Goal: Information Seeking & Learning: Learn about a topic

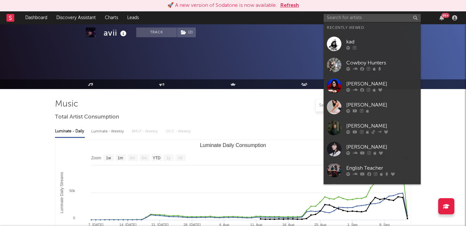
select select "1w"
click at [354, 18] on input "text" at bounding box center [371, 18] width 97 height 8
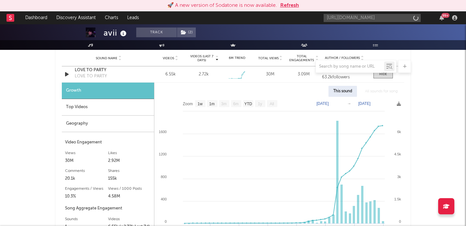
scroll to position [0, 106]
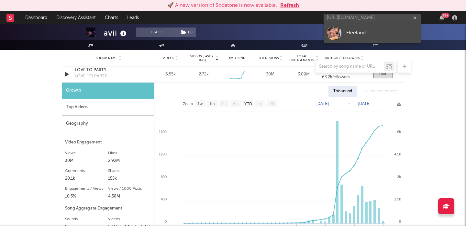
type input "https://open.spotify.com/artist/4Vkm5pdNrllKnkuHN5ifw4?si=vz_VFDU6S6Olr8SZCpyOZw"
click at [363, 33] on div "Fleeland" at bounding box center [381, 33] width 71 height 8
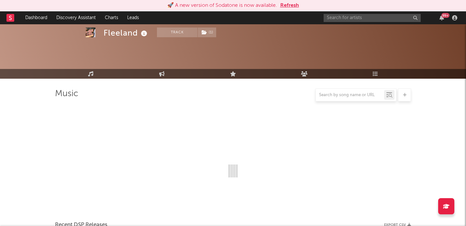
scroll to position [453, 0]
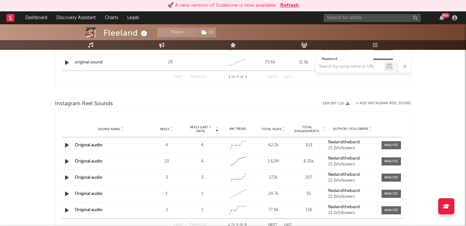
select select "1w"
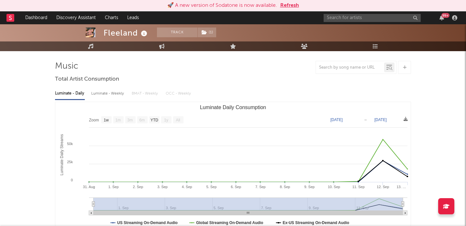
scroll to position [40, 0]
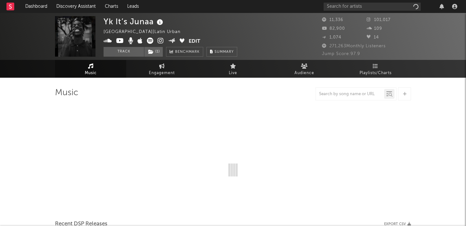
select select "1w"
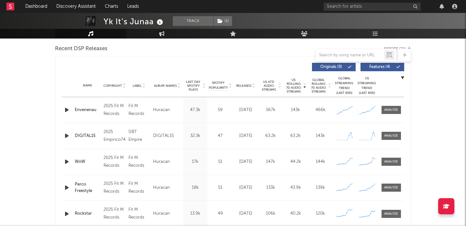
scroll to position [241, 0]
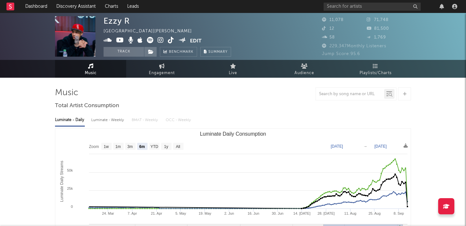
select select "6m"
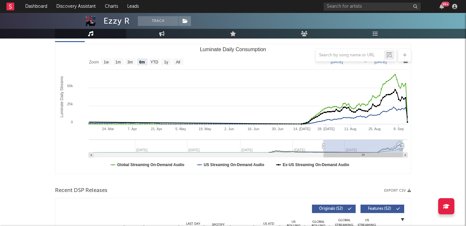
scroll to position [154, 0]
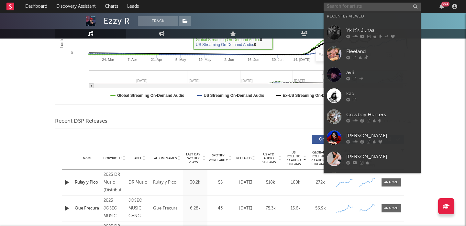
click at [353, 4] on input "text" at bounding box center [371, 7] width 97 height 8
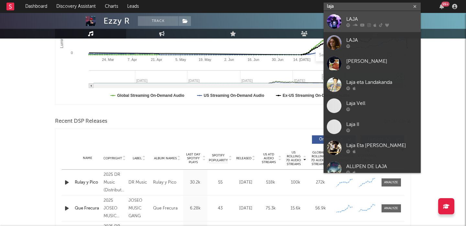
type input "laja"
click at [363, 20] on div "LAJA" at bounding box center [381, 20] width 71 height 8
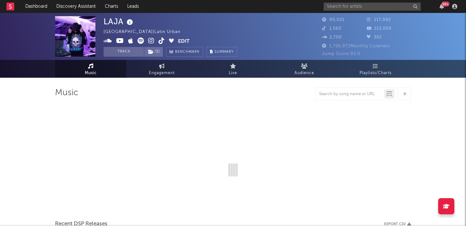
select select "6m"
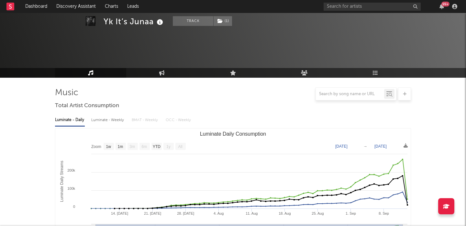
select select "1w"
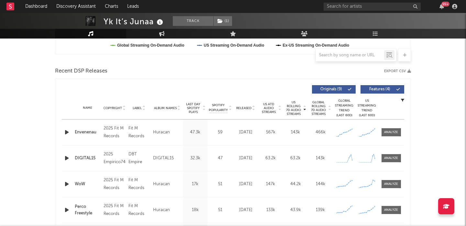
scroll to position [209, 0]
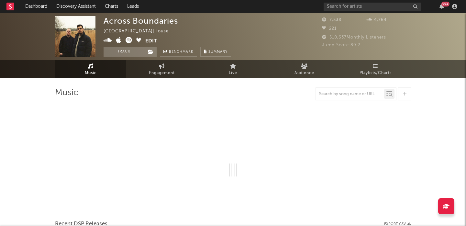
select select "6m"
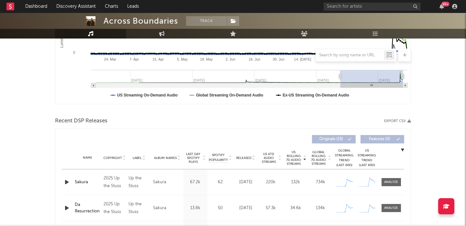
scroll to position [175, 0]
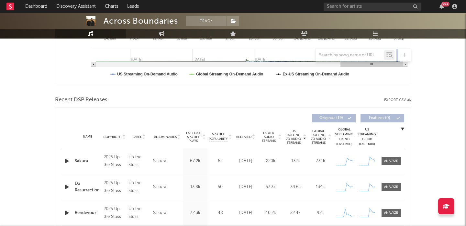
click at [66, 160] on icon "button" at bounding box center [66, 161] width 7 height 8
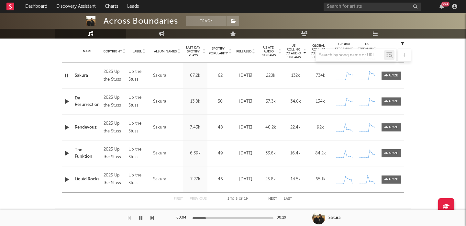
scroll to position [272, 0]
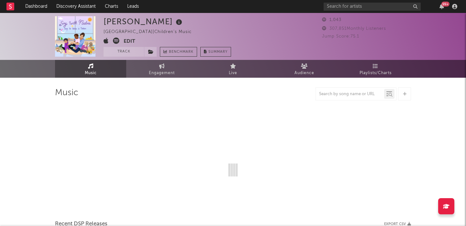
select select "6m"
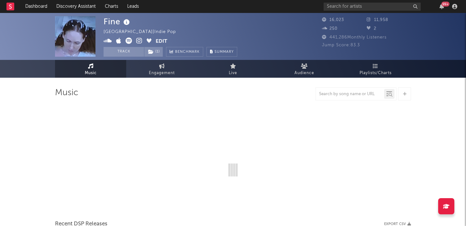
select select "6m"
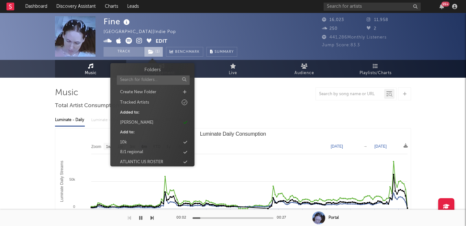
click at [155, 54] on span "( 1 )" at bounding box center [153, 52] width 19 height 10
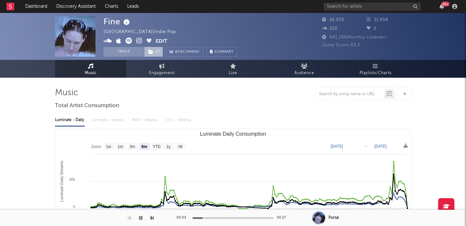
click at [155, 54] on span "( 1 )" at bounding box center [153, 52] width 19 height 10
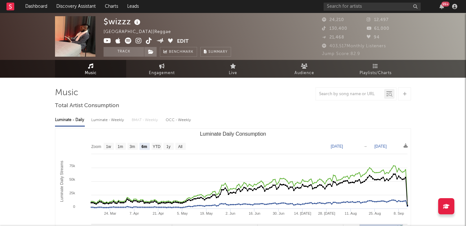
select select "6m"
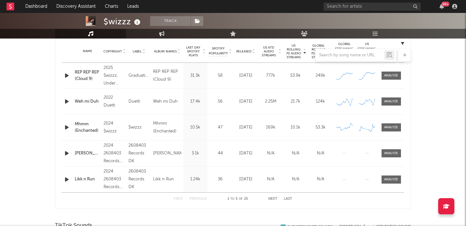
scroll to position [275, 0]
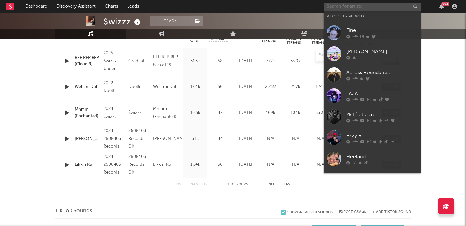
click at [362, 6] on input "text" at bounding box center [371, 7] width 97 height 8
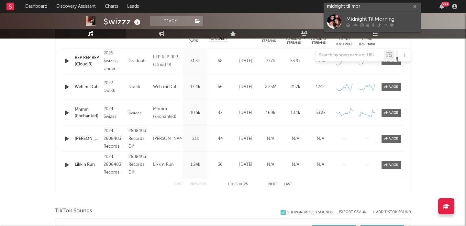
type input "midnight til mor"
click at [371, 18] on div "Midnight Til Morning" at bounding box center [381, 20] width 71 height 8
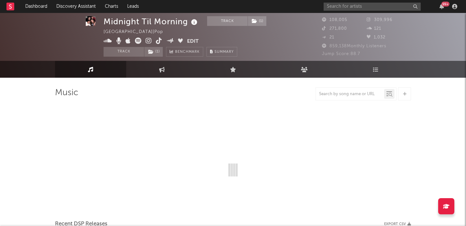
select select "1w"
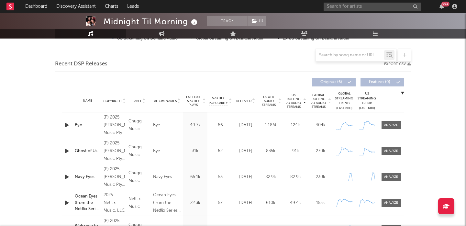
scroll to position [216, 0]
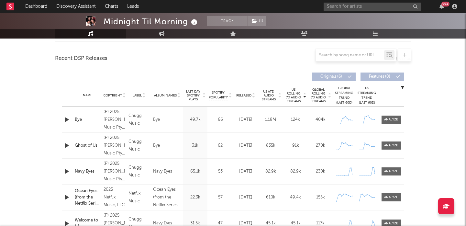
click at [241, 96] on span "Released" at bounding box center [243, 95] width 15 height 4
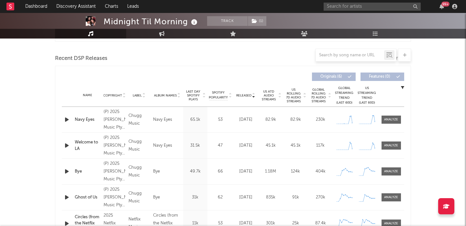
click at [66, 118] on icon "button" at bounding box center [66, 119] width 7 height 8
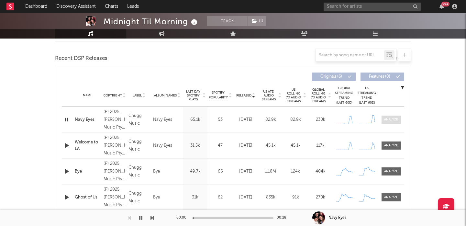
click at [389, 116] on span at bounding box center [390, 119] width 19 height 8
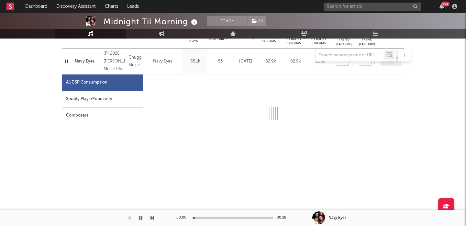
select select "1w"
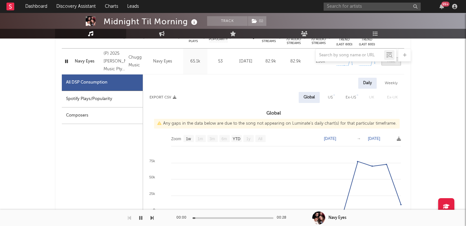
scroll to position [291, 0]
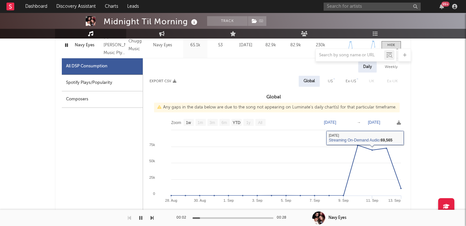
click at [326, 79] on div "US" at bounding box center [330, 81] width 15 height 11
select select "1w"
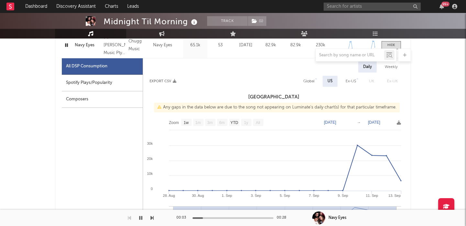
click at [114, 84] on div "Spotify Plays/Popularity" at bounding box center [102, 83] width 81 height 16
select select "1w"
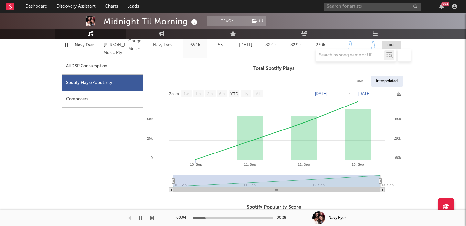
click at [349, 84] on div "Raw Interpolated" at bounding box center [273, 81] width 261 height 11
click at [359, 85] on div "Raw" at bounding box center [359, 81] width 17 height 11
select select "1w"
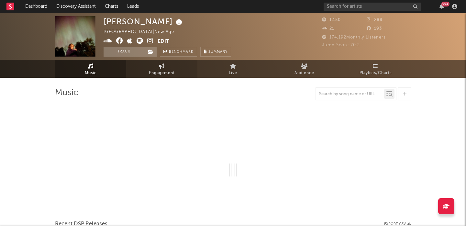
select select "6m"
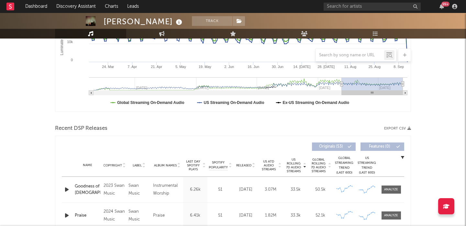
scroll to position [179, 0]
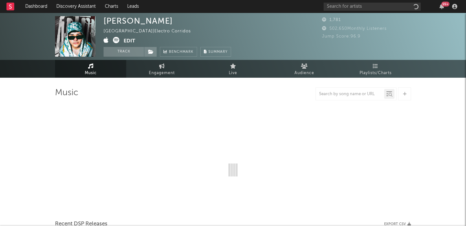
select select "1w"
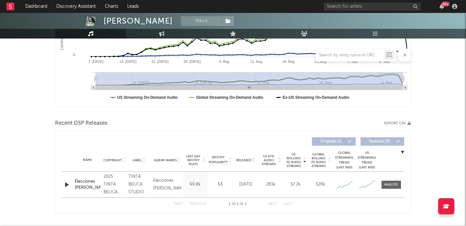
scroll to position [204, 0]
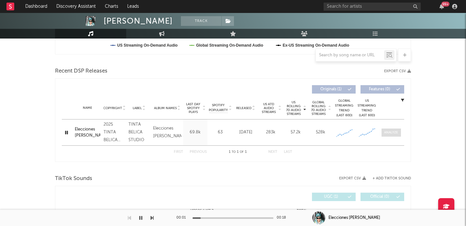
click at [389, 132] on div at bounding box center [391, 132] width 14 height 5
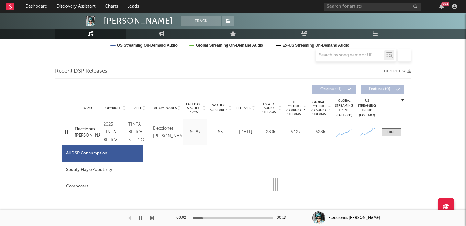
scroll to position [46, 0]
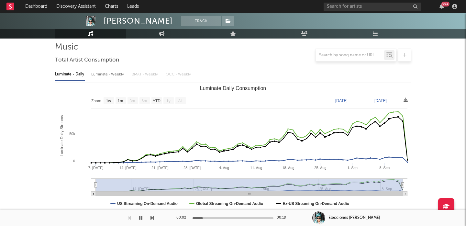
select select "1w"
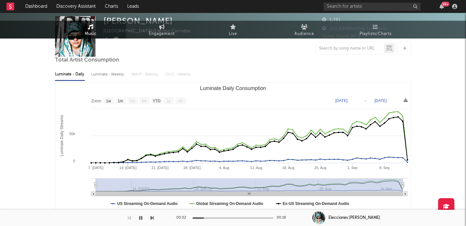
scroll to position [0, 0]
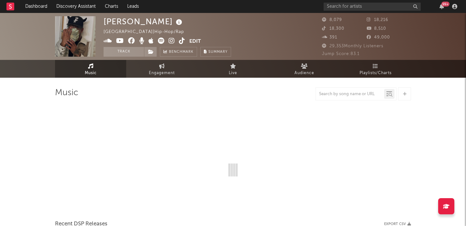
select select "6m"
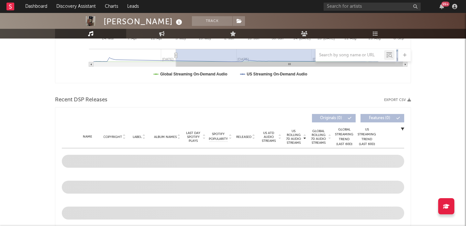
scroll to position [205, 0]
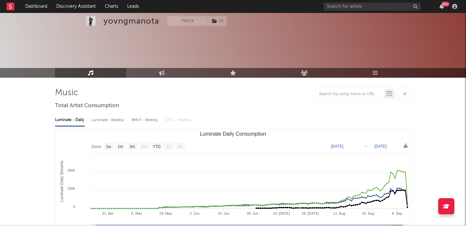
select select "1w"
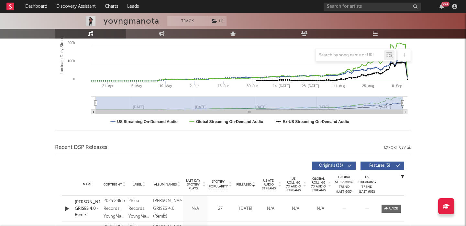
scroll to position [201, 0]
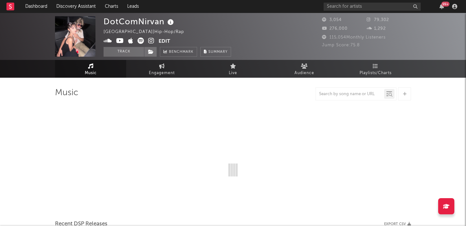
select select "6m"
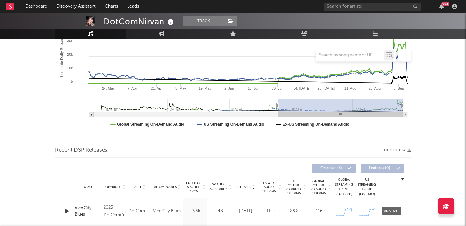
scroll to position [167, 0]
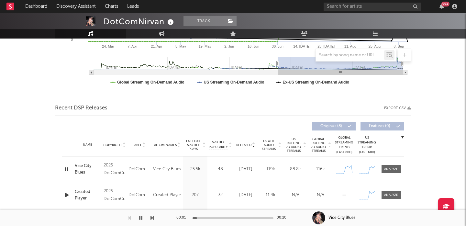
click at [289, 148] on span "US Rolling 7D Audio Streams" at bounding box center [294, 145] width 18 height 16
click at [396, 170] on div at bounding box center [391, 169] width 14 height 5
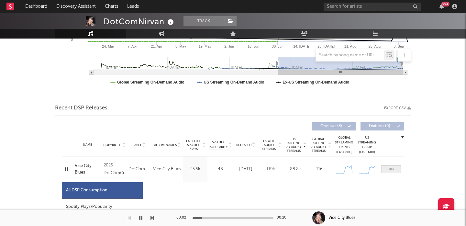
select select "1w"
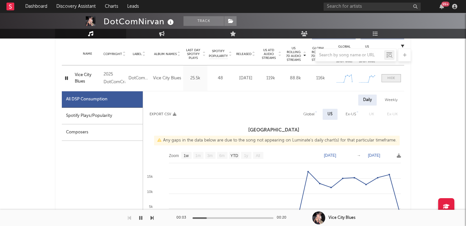
scroll to position [258, 0]
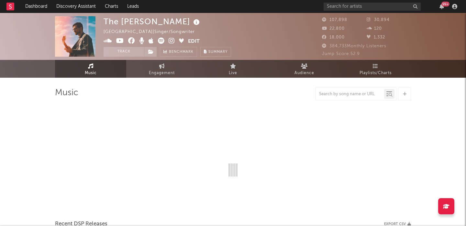
select select "6m"
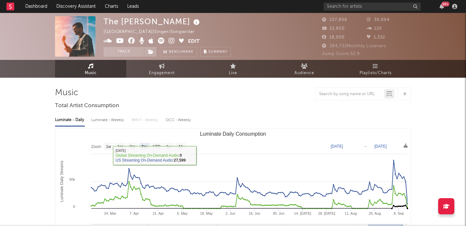
click at [106, 115] on div "Luminate - Weekly" at bounding box center [108, 119] width 34 height 11
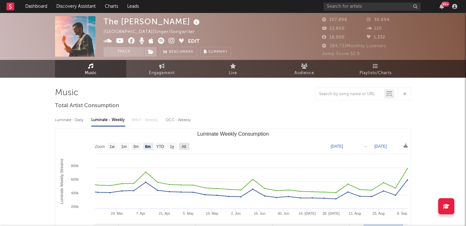
click at [187, 149] on rect "Luminate Weekly Consumption" at bounding box center [184, 146] width 10 height 7
select select "All"
type input "2021-09-30"
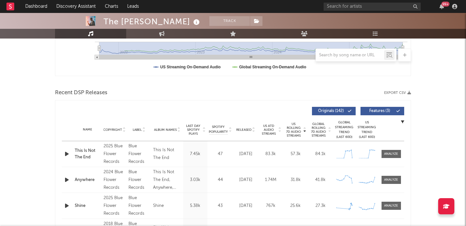
scroll to position [263, 0]
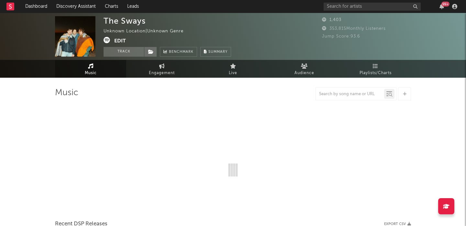
select select "1w"
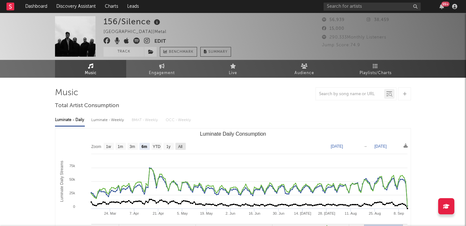
click at [183, 146] on g "All" at bounding box center [180, 146] width 10 height 7
select select "All"
type input "2021-09-12"
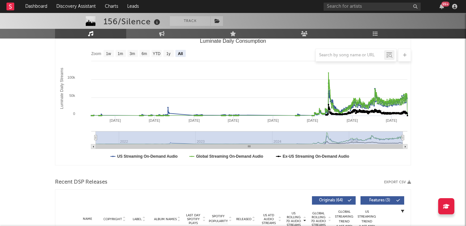
scroll to position [201, 0]
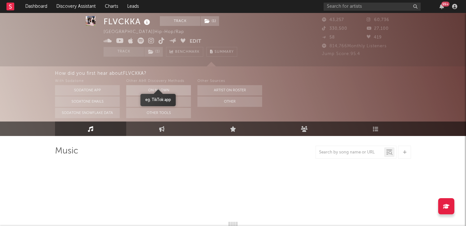
click at [164, 85] on button "On My Own" at bounding box center [158, 90] width 65 height 10
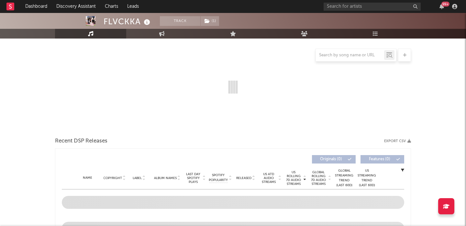
scroll to position [84, 0]
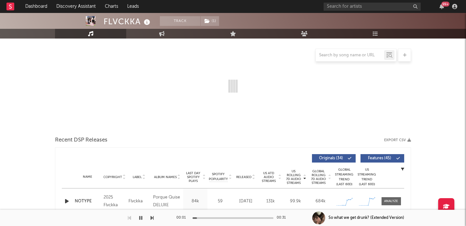
click at [67, 202] on icon "button" at bounding box center [66, 201] width 7 height 8
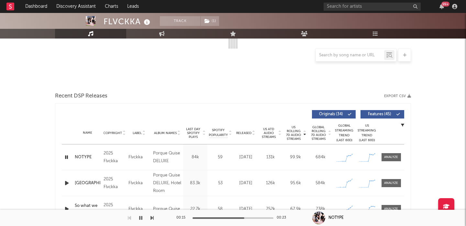
scroll to position [128, 0]
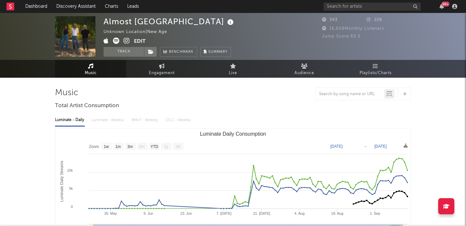
select select "1w"
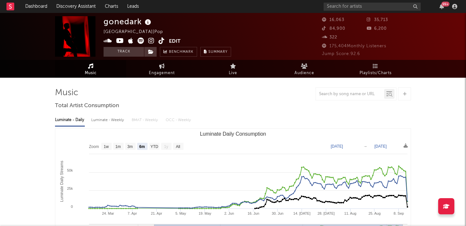
select select "6m"
click at [371, 8] on input "text" at bounding box center [371, 7] width 97 height 8
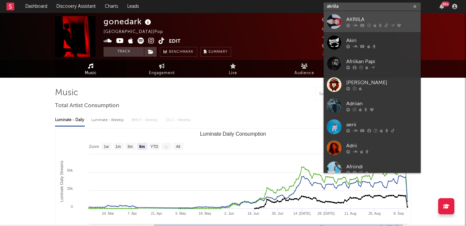
type input "akriila"
click at [385, 25] on icon at bounding box center [386, 25] width 4 height 4
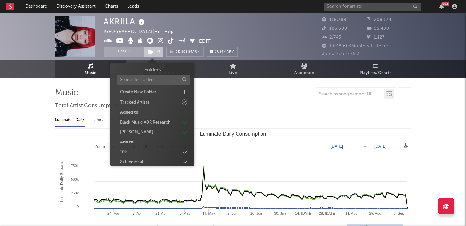
click at [152, 51] on icon at bounding box center [150, 51] width 5 height 5
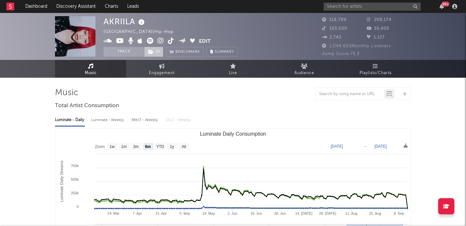
click at [152, 51] on icon at bounding box center [150, 51] width 5 height 5
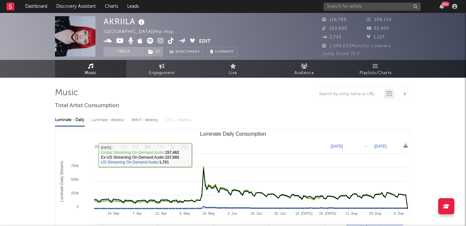
click at [185, 144] on text "All" at bounding box center [183, 146] width 4 height 5
select select "All"
type input "2022-12-22"
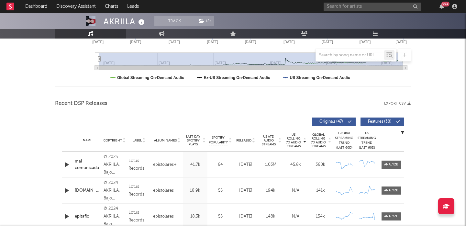
scroll to position [187, 0]
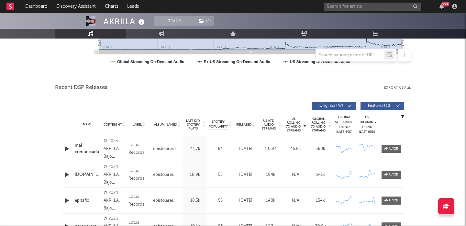
click at [245, 125] on span "Released" at bounding box center [243, 125] width 15 height 4
click at [382, 107] on span "Features ( 30 )" at bounding box center [379, 106] width 30 height 4
click at [455, 6] on icon "button" at bounding box center [454, 6] width 5 height 5
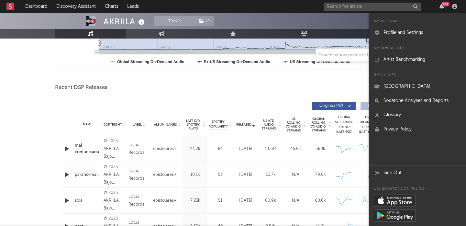
click at [183, 89] on div "Recent DSP Releases Export CSV" at bounding box center [233, 87] width 356 height 11
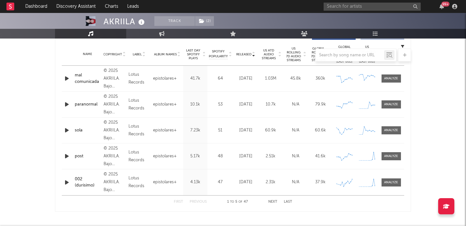
scroll to position [0, 0]
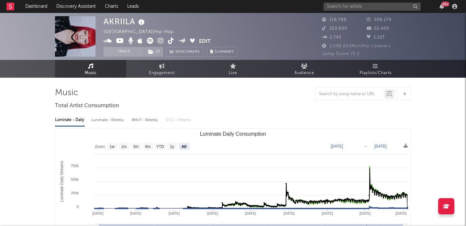
click at [149, 40] on icon at bounding box center [150, 41] width 6 height 6
click at [119, 26] on div "AKRIILA" at bounding box center [124, 21] width 43 height 11
copy div "AKRIILA"
click at [98, 126] on div "Luminate - Daily Luminate - Weekly BMAT - Weekly OCC - Weekly Zoom 1w 1m 3m 6m …" at bounding box center [233, 185] width 356 height 148
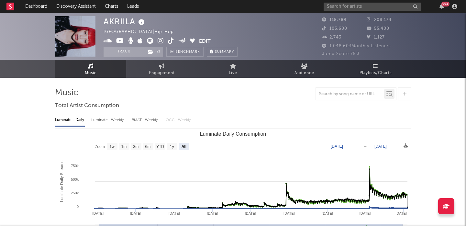
click at [99, 122] on div "Luminate - Weekly" at bounding box center [108, 119] width 34 height 11
select select "6m"
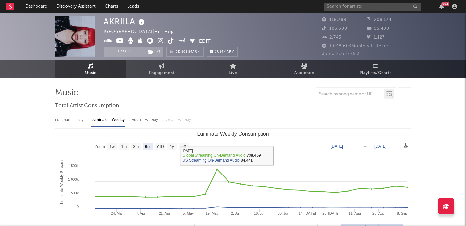
click at [78, 123] on div "Luminate - Daily" at bounding box center [70, 119] width 30 height 11
select select "6m"
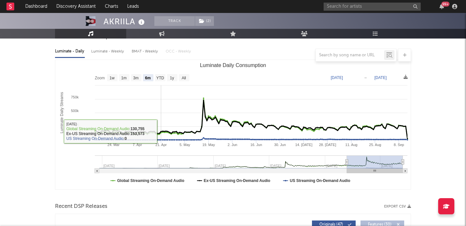
scroll to position [209, 0]
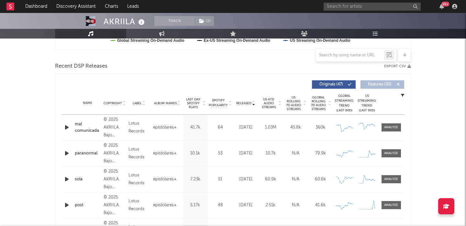
click at [293, 103] on span "US Rolling 7D Audio Streams" at bounding box center [294, 103] width 18 height 16
click at [90, 132] on div "mal comunicada" at bounding box center [88, 127] width 26 height 13
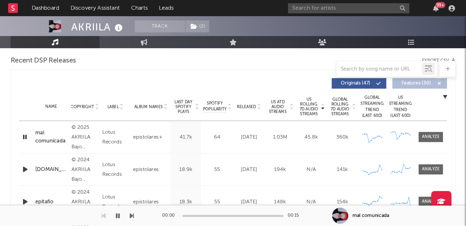
scroll to position [188, 0]
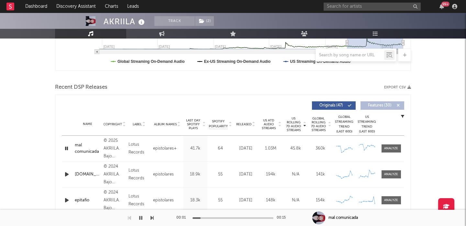
click at [137, 218] on div at bounding box center [77, 218] width 154 height 16
click at [140, 218] on icon "button" at bounding box center [140, 217] width 3 height 5
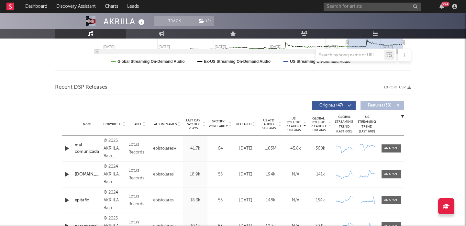
scroll to position [0, 0]
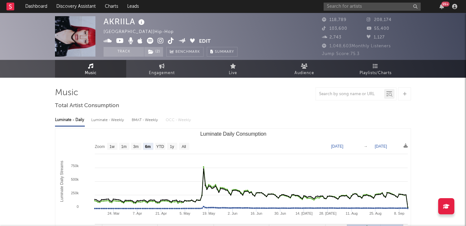
click at [292, 100] on div at bounding box center [233, 93] width 356 height 13
click at [346, 93] on input "text" at bounding box center [350, 94] width 68 height 5
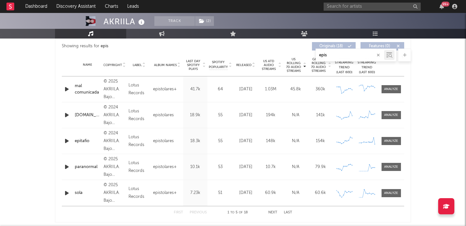
scroll to position [245, 0]
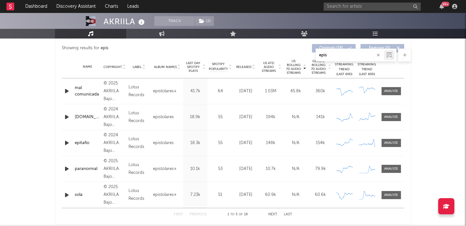
type input "epis"
click at [246, 64] on div "Name Copyright Label Album Names Composer Names 7 Day Spotify Plays Last Day Sp…" at bounding box center [233, 67] width 342 height 23
click at [247, 66] on span "Released" at bounding box center [243, 67] width 15 height 4
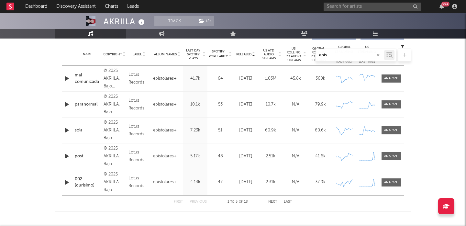
click at [273, 202] on button "Next" at bounding box center [272, 202] width 9 height 4
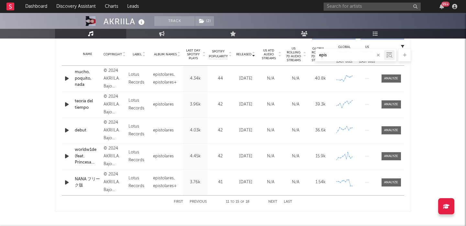
click at [273, 202] on button "Next" at bounding box center [272, 202] width 9 height 4
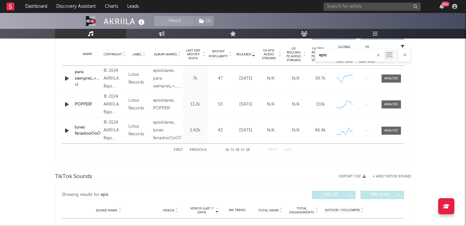
click at [197, 149] on button "Previous" at bounding box center [198, 150] width 17 height 4
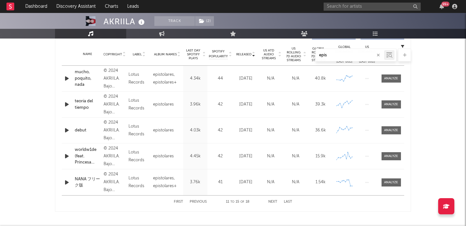
click at [200, 199] on div "First Previous 11 to 15 of 18 Next Last" at bounding box center [233, 201] width 118 height 13
click at [200, 201] on button "Previous" at bounding box center [198, 202] width 17 height 4
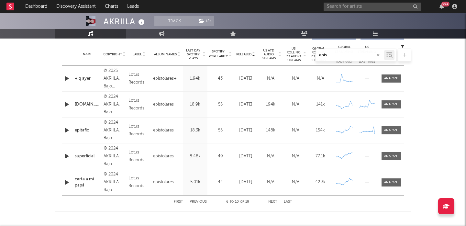
click at [200, 201] on button "Previous" at bounding box center [198, 202] width 17 height 4
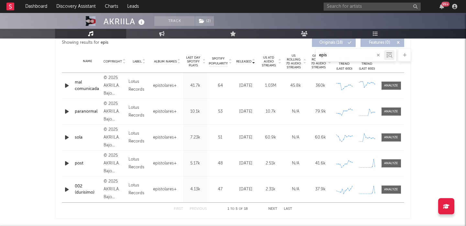
scroll to position [0, 0]
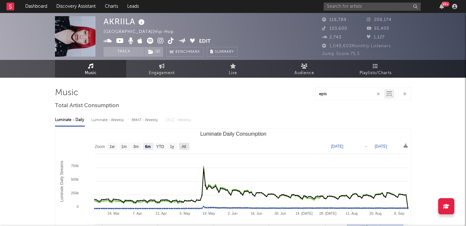
click at [182, 146] on text "All" at bounding box center [183, 146] width 4 height 5
select select "All"
type input "2022-12-22"
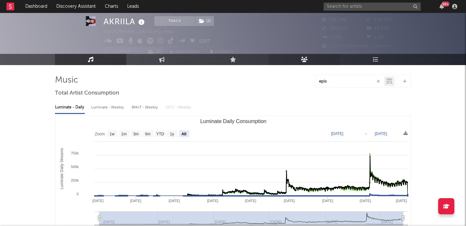
scroll to position [18, 0]
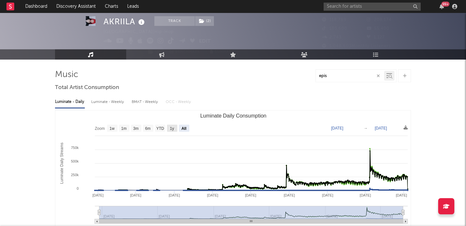
click at [168, 126] on rect "Luminate Daily Consumption" at bounding box center [172, 128] width 10 height 7
select select "1y"
type input "2024-09-13"
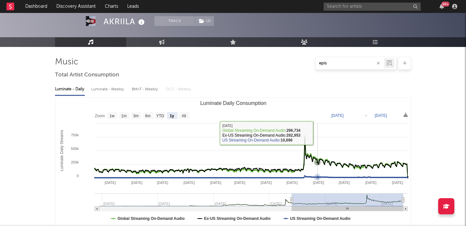
scroll to position [46, 0]
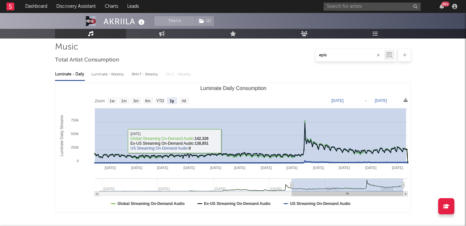
drag, startPoint x: 406, startPoint y: 141, endPoint x: 9, endPoint y: 141, distance: 396.8
type input "[DATE]"
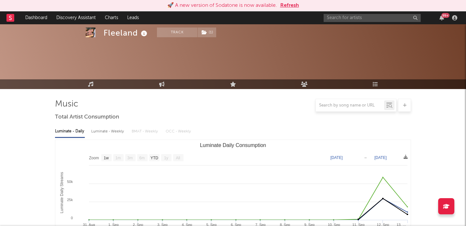
select select "1w"
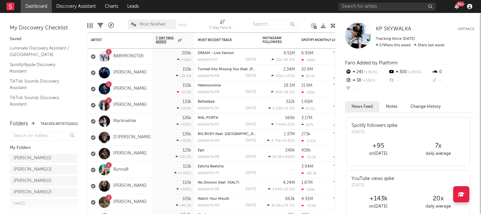
click at [465, 7] on icon "button" at bounding box center [469, 6] width 5 height 5
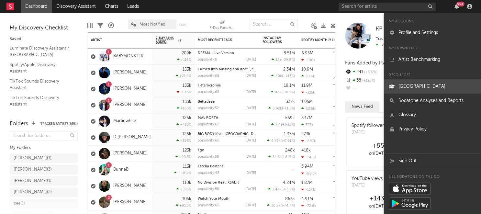
click at [426, 86] on link "[GEOGRAPHIC_DATA]" at bounding box center [432, 86] width 97 height 14
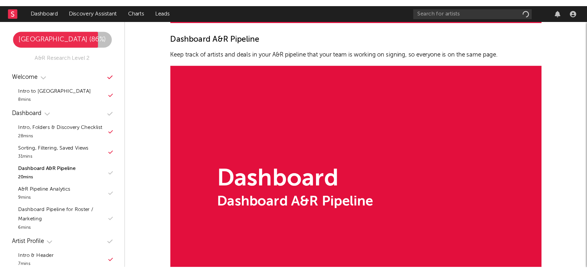
scroll to position [874, 0]
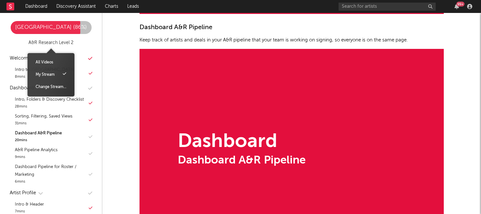
click at [62, 40] on div "A&R Research Level 2" at bounding box center [50, 43] width 45 height 8
click at [49, 84] on div "Change Stream..." at bounding box center [50, 87] width 37 height 12
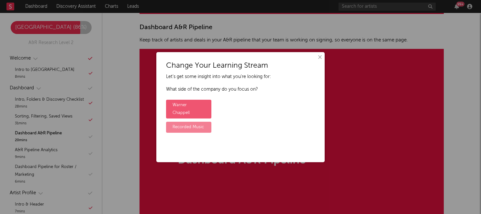
click at [193, 122] on label "Recorded Music" at bounding box center [188, 127] width 45 height 11
click at [170, 120] on input "Recorded Music" at bounding box center [168, 122] width 4 height 4
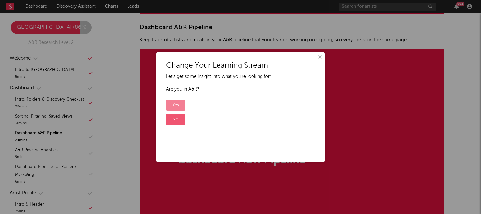
click at [173, 104] on label "Yes" at bounding box center [175, 105] width 19 height 11
click at [170, 102] on input "Yes" at bounding box center [168, 100] width 4 height 4
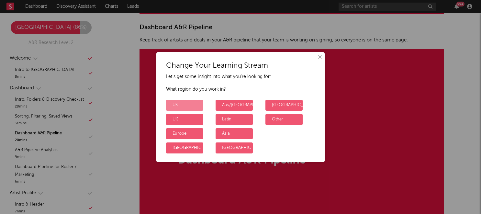
click at [181, 103] on label "US" at bounding box center [184, 105] width 37 height 11
click at [170, 102] on input "US" at bounding box center [168, 100] width 4 height 4
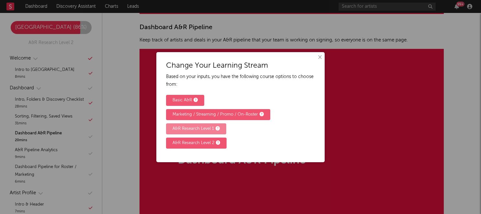
click at [190, 132] on div "A&R Research Level 1" at bounding box center [195, 129] width 47 height 8
click at [170, 126] on input "A&R Research Level 1" at bounding box center [168, 124] width 4 height 4
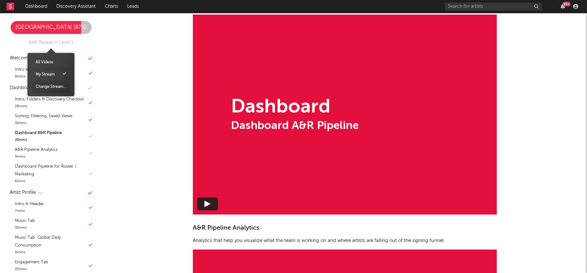
click at [50, 88] on div "Change Stream..." at bounding box center [50, 87] width 37 height 12
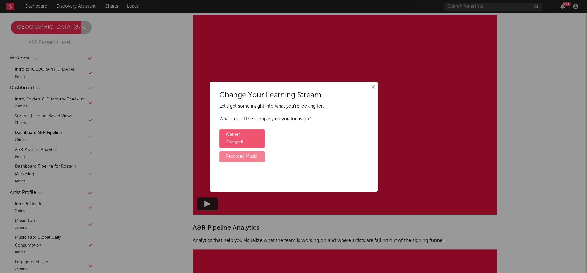
click at [234, 151] on label "Recorded Music" at bounding box center [241, 156] width 45 height 11
click at [223, 150] on input "Recorded Music" at bounding box center [221, 152] width 4 height 4
click at [227, 133] on label "Yes" at bounding box center [228, 134] width 19 height 11
click at [223, 132] on input "Yes" at bounding box center [221, 130] width 4 height 4
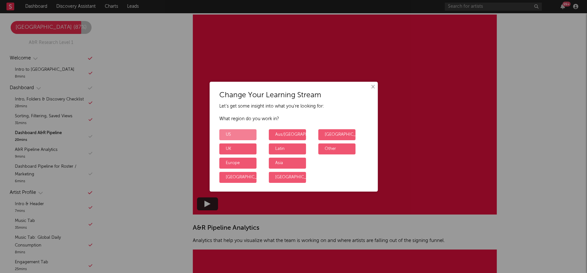
click at [239, 136] on label "US" at bounding box center [237, 134] width 37 height 11
click at [223, 132] on input "US" at bounding box center [221, 130] width 4 height 4
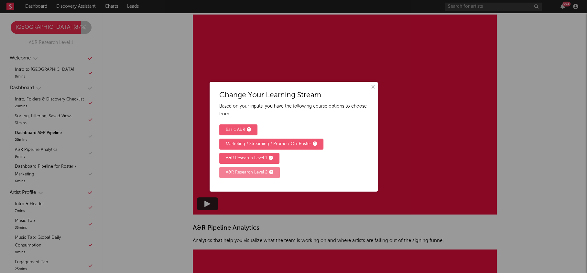
click at [242, 174] on div "A&R Research Level 2" at bounding box center [250, 173] width 48 height 8
click at [223, 170] on input "A&R Research Level 2" at bounding box center [221, 168] width 4 height 4
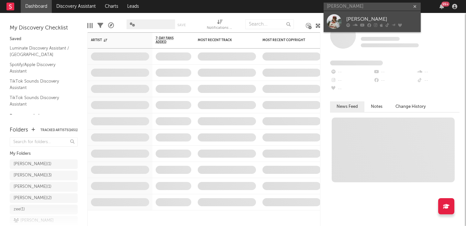
type input "[PERSON_NAME]"
click at [383, 19] on div "Hayden Blount" at bounding box center [381, 20] width 71 height 8
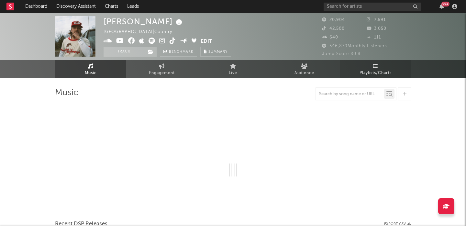
click at [389, 64] on link "Playlists/Charts" at bounding box center [375, 69] width 71 height 18
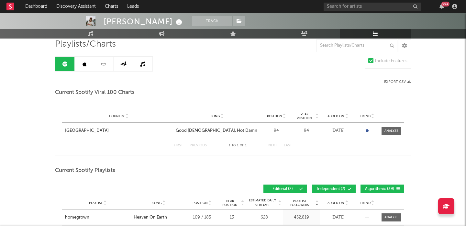
scroll to position [13, 0]
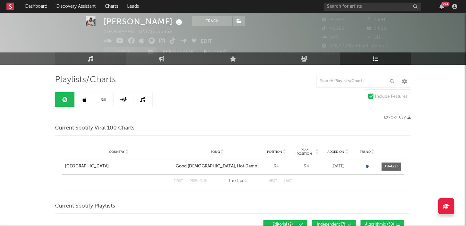
click at [92, 59] on icon at bounding box center [90, 58] width 5 height 5
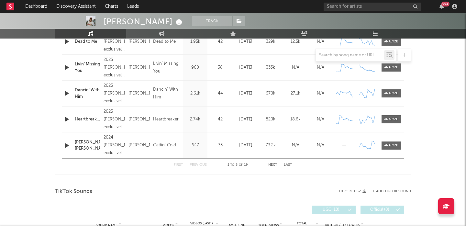
select select "6m"
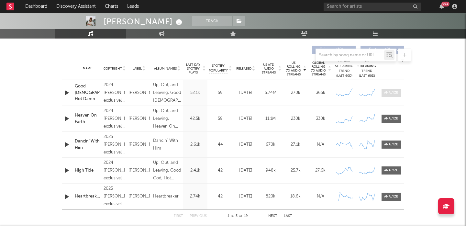
click at [389, 95] on span at bounding box center [390, 93] width 19 height 8
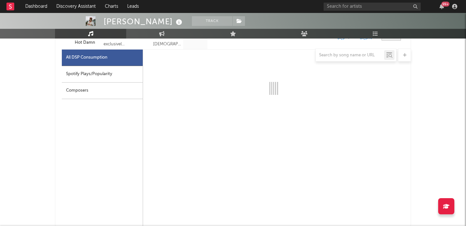
scroll to position [319, 0]
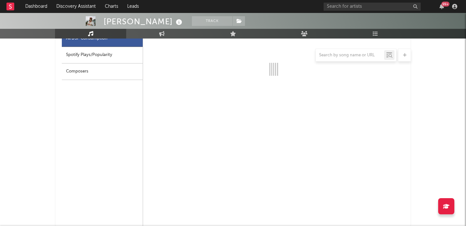
select select "6m"
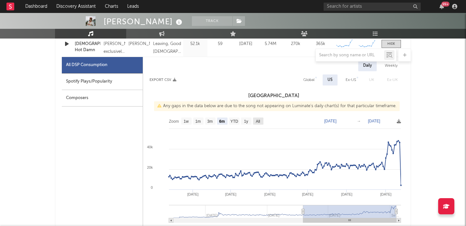
click at [259, 120] on text "All" at bounding box center [257, 121] width 4 height 5
select select "All"
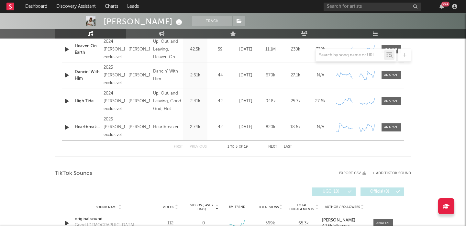
scroll to position [710, 0]
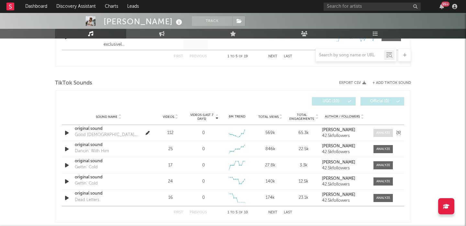
click at [386, 131] on div at bounding box center [383, 132] width 14 height 5
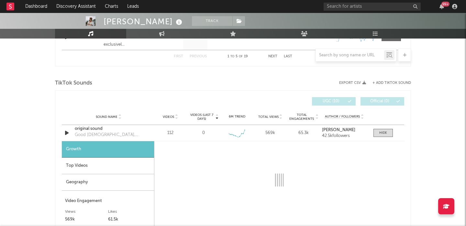
click at [120, 163] on div "Top Videos" at bounding box center [108, 165] width 92 height 16
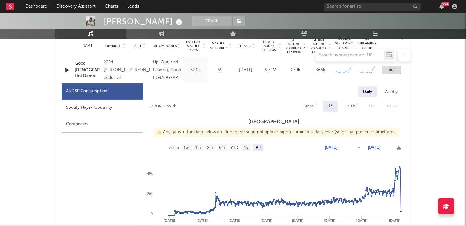
scroll to position [263, 0]
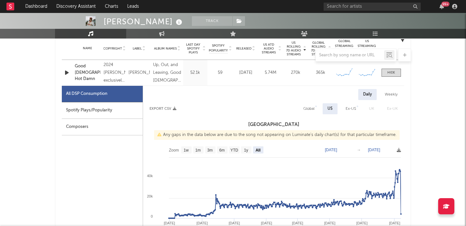
click at [102, 104] on div "Spotify Plays/Popularity" at bounding box center [102, 110] width 81 height 16
select select "All"
select select "1w"
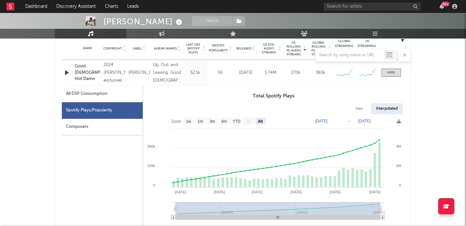
click at [352, 111] on div "Raw" at bounding box center [359, 108] width 17 height 11
select select "All"
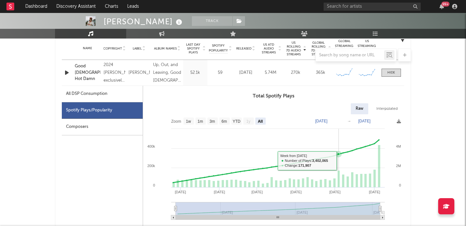
drag, startPoint x: 336, startPoint y: 160, endPoint x: 424, endPoint y: 160, distance: 87.3
type input "2025-07-03"
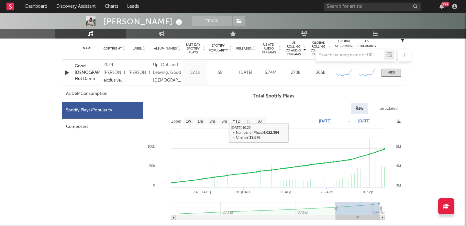
click at [106, 91] on div "All DSP Consumption" at bounding box center [86, 94] width 41 height 8
select select "All"
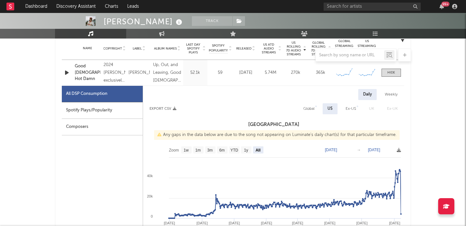
click at [303, 105] on div "Global" at bounding box center [308, 108] width 21 height 11
select select "All"
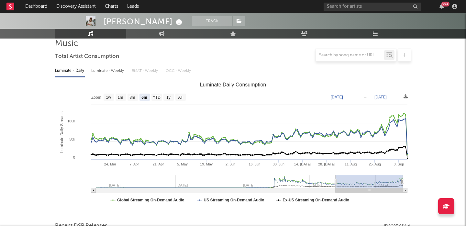
scroll to position [0, 0]
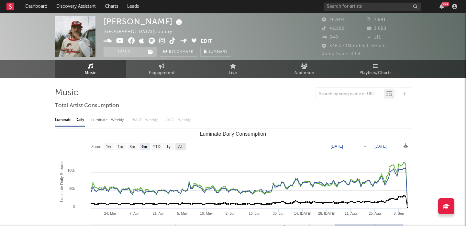
click at [180, 147] on text "All" at bounding box center [180, 146] width 4 height 5
select select "All"
type input "2023-05-28"
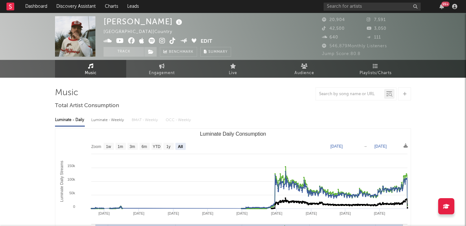
click at [117, 120] on div "Luminate - Weekly" at bounding box center [108, 119] width 34 height 11
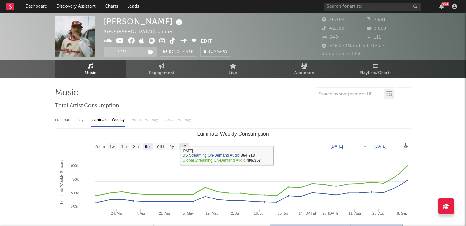
click at [184, 148] on rect "Luminate Weekly Consumption" at bounding box center [184, 146] width 10 height 7
select select "All"
type input "2024-07-18"
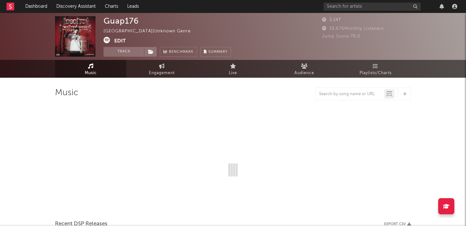
select select "6m"
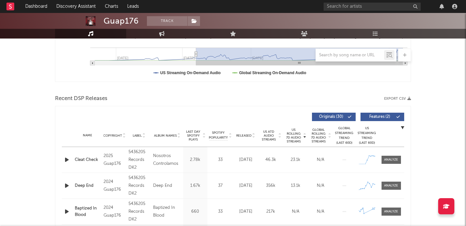
scroll to position [197, 0]
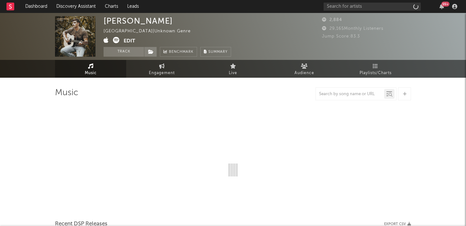
select select "1w"
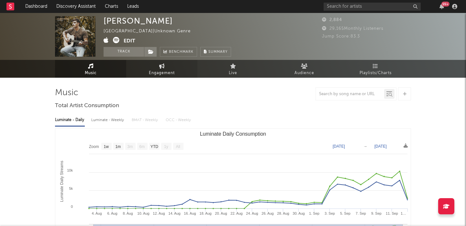
click at [157, 68] on link "Engagement" at bounding box center [161, 69] width 71 height 18
select select "1w"
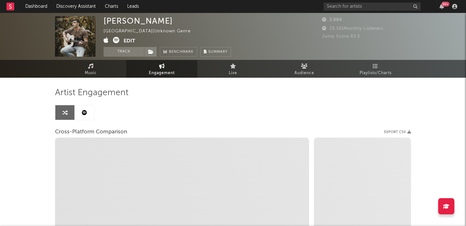
select select "1m"
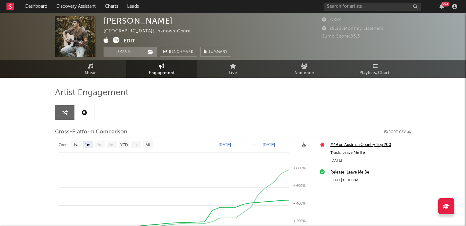
click at [117, 38] on icon at bounding box center [116, 40] width 6 height 6
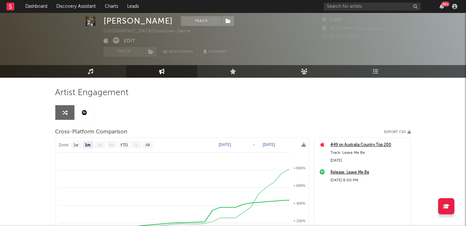
scroll to position [13, 0]
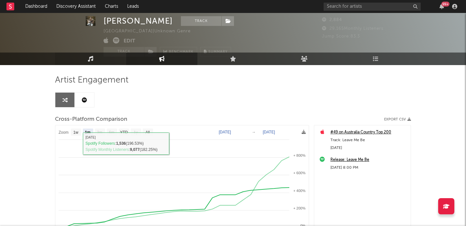
click at [106, 59] on link "Music" at bounding box center [90, 58] width 71 height 13
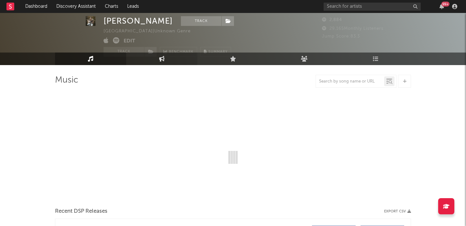
select select "1w"
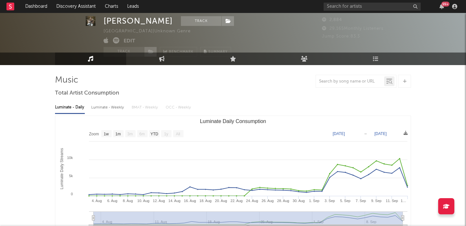
click at [151, 50] on icon at bounding box center [150, 51] width 5 height 5
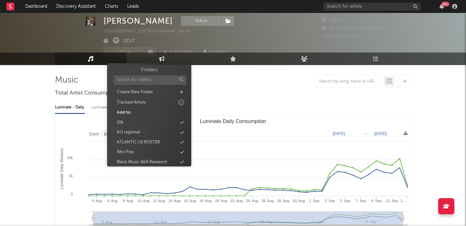
click at [249, 103] on div "Luminate - Daily Luminate - Weekly BMAT - Weekly OCC - Weekly" at bounding box center [233, 107] width 356 height 11
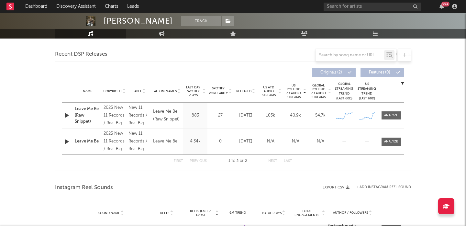
scroll to position [252, 0]
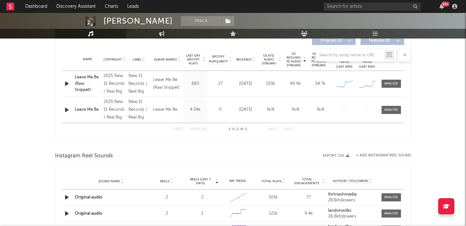
click at [66, 83] on icon "button" at bounding box center [66, 84] width 7 height 8
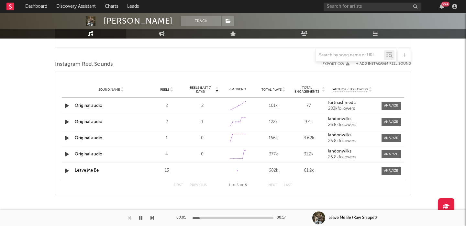
scroll to position [0, 0]
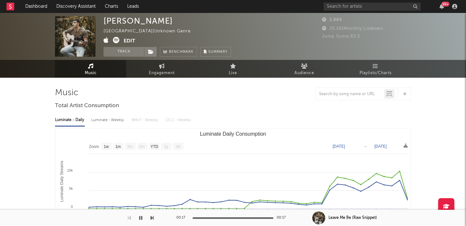
click at [134, 42] on button "Edit" at bounding box center [130, 41] width 12 height 8
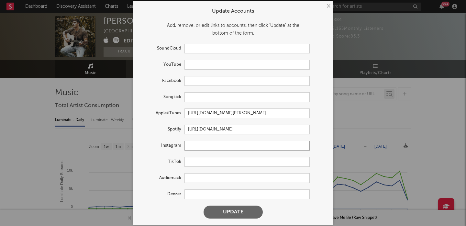
click at [200, 150] on input "text" at bounding box center [246, 146] width 125 height 10
paste input "https://www.instagram.com/landonwilks/"
type input "https://www.instagram.com/landonwilks/"
click at [231, 214] on button "Update" at bounding box center [232, 211] width 59 height 13
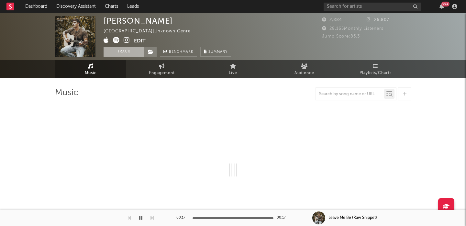
select select "1w"
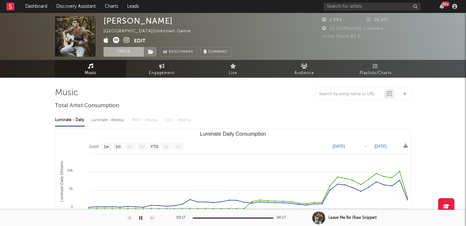
click at [124, 53] on button "Track" at bounding box center [123, 52] width 40 height 10
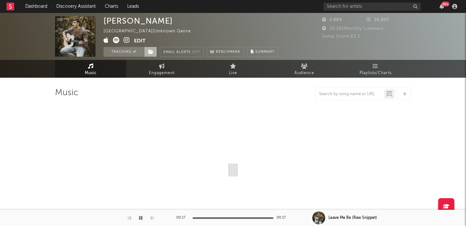
click at [150, 53] on icon at bounding box center [150, 51] width 5 height 5
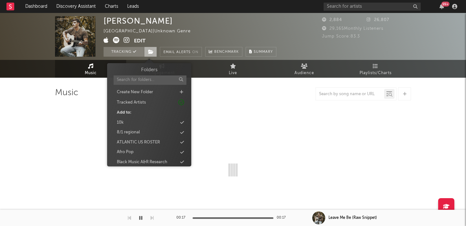
select select "1w"
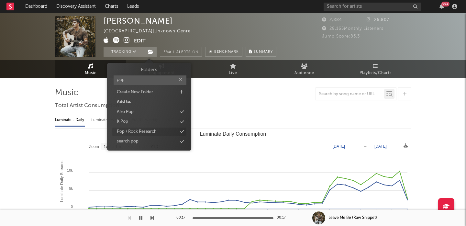
type input "pop"
click at [145, 129] on div "Pop / Rock Research" at bounding box center [137, 131] width 40 height 6
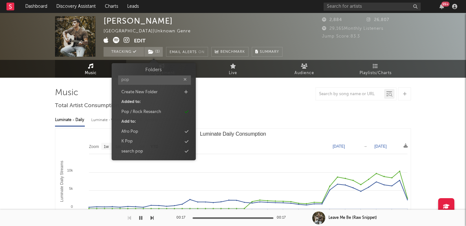
click at [276, 150] on rect "Luminate Daily Consumption" at bounding box center [232, 192] width 355 height 129
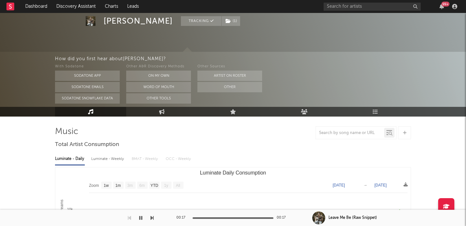
scroll to position [50, 0]
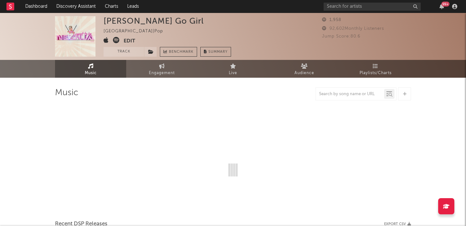
select select "6m"
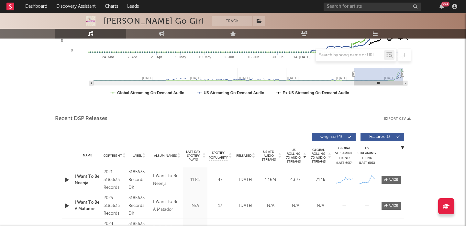
scroll to position [224, 0]
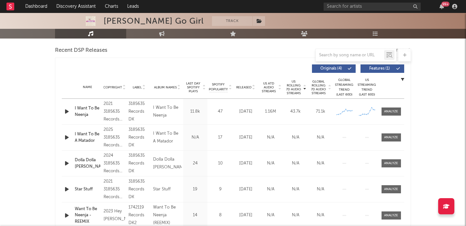
click at [67, 112] on icon "button" at bounding box center [66, 111] width 7 height 8
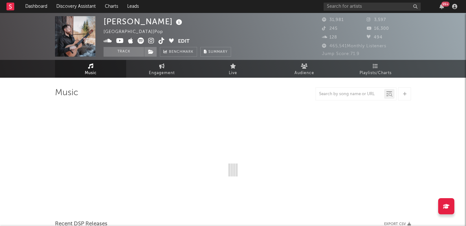
select select "6m"
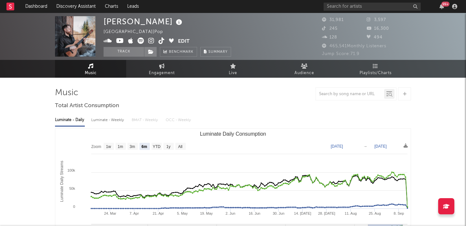
click at [106, 115] on div "Luminate - Weekly" at bounding box center [108, 119] width 34 height 11
select select "6m"
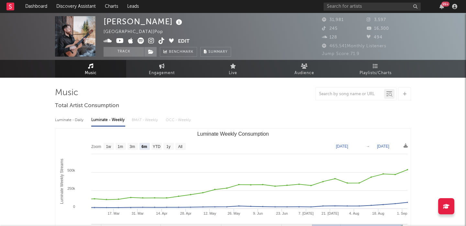
click at [80, 124] on div "Luminate - Daily" at bounding box center [70, 119] width 30 height 11
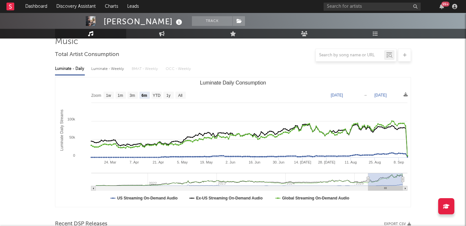
scroll to position [196, 0]
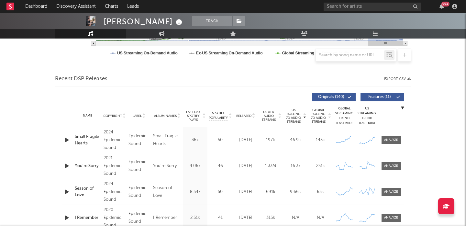
click at [65, 140] on icon "button" at bounding box center [66, 140] width 7 height 8
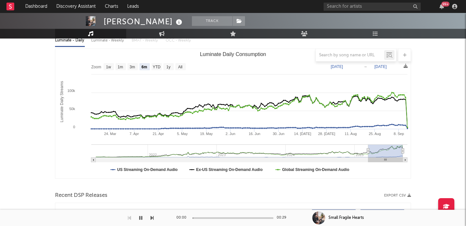
scroll to position [0, 0]
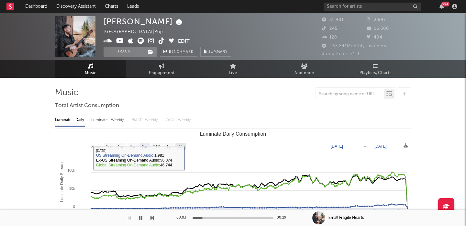
click at [182, 148] on text "All" at bounding box center [180, 146] width 4 height 5
select select "All"
type input "[DATE]"
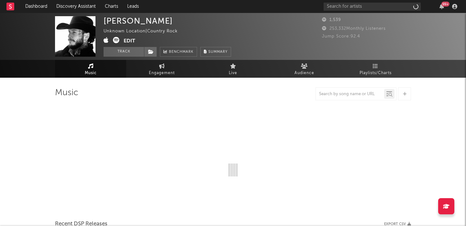
select select "1w"
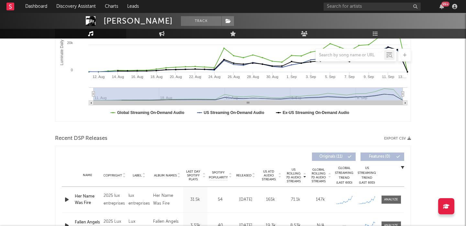
scroll to position [199, 0]
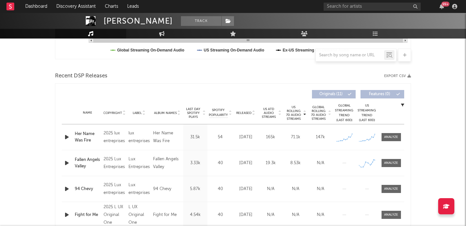
click at [65, 138] on icon "button" at bounding box center [66, 137] width 7 height 8
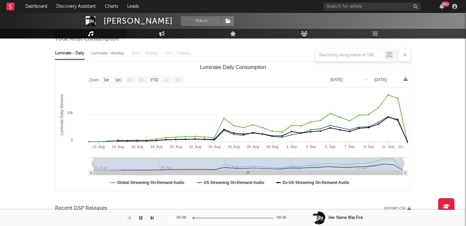
scroll to position [0, 0]
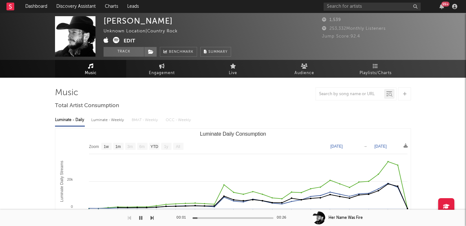
click at [115, 40] on icon at bounding box center [116, 40] width 6 height 6
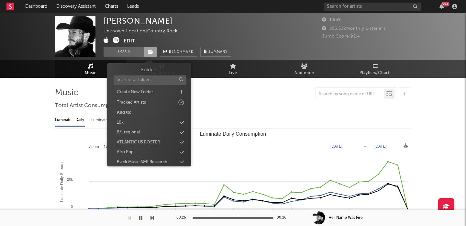
click at [151, 48] on span at bounding box center [150, 52] width 13 height 10
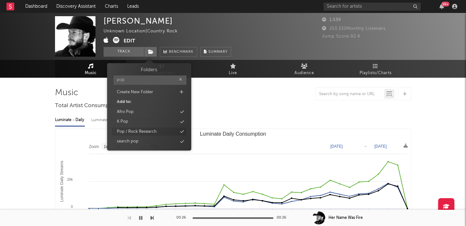
type input "pop"
click at [142, 128] on div "Pop / Rock Research" at bounding box center [149, 131] width 74 height 8
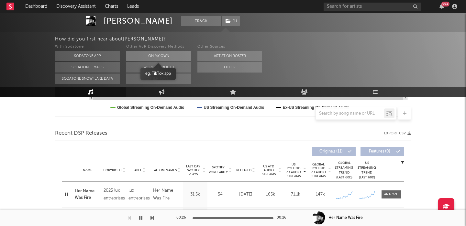
click at [153, 55] on button "On My Own" at bounding box center [158, 56] width 65 height 10
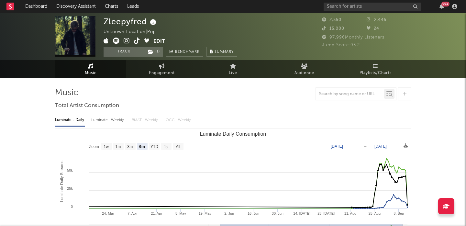
select select "6m"
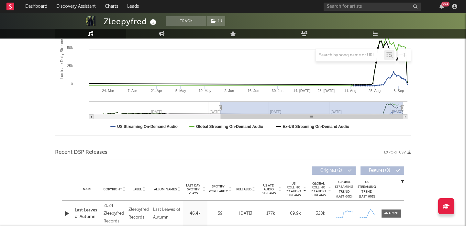
scroll to position [280, 0]
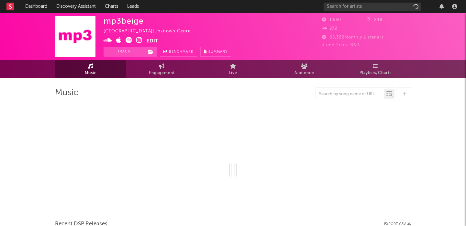
select select "1w"
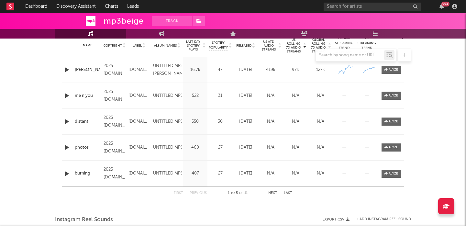
scroll to position [237, 0]
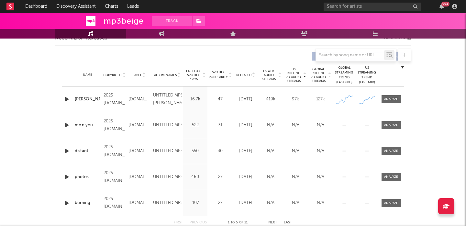
click at [66, 97] on icon "button" at bounding box center [66, 99] width 7 height 8
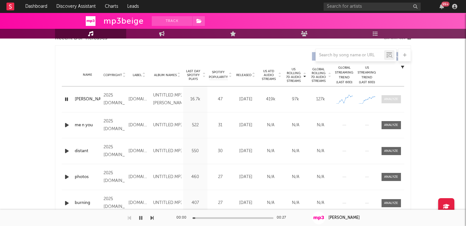
click at [392, 99] on div at bounding box center [391, 99] width 14 height 5
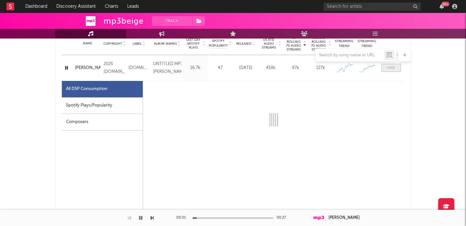
select select "1w"
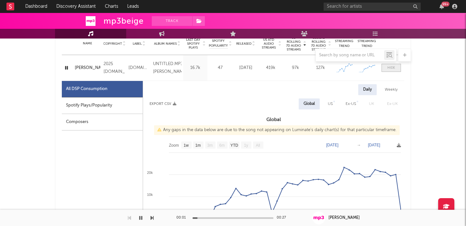
scroll to position [339, 0]
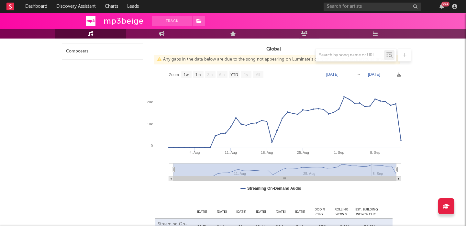
click at [348, 1] on div "99 +" at bounding box center [391, 6] width 136 height 13
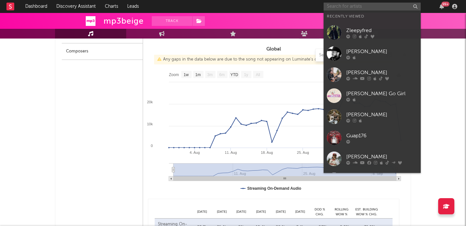
click at [351, 5] on input "text" at bounding box center [371, 7] width 97 height 8
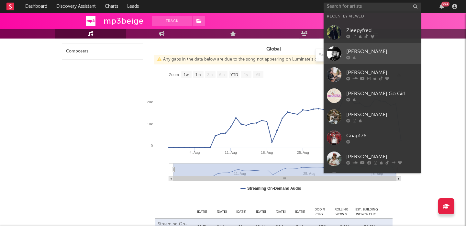
click at [385, 48] on div "[PERSON_NAME]" at bounding box center [381, 52] width 71 height 8
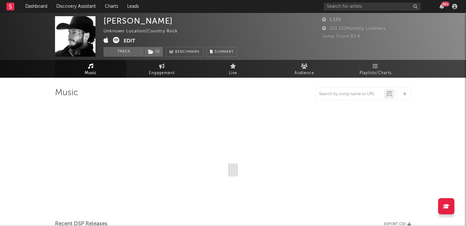
select select "1w"
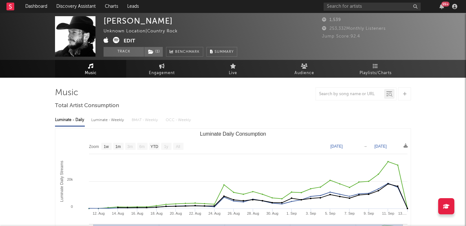
click at [117, 41] on icon at bounding box center [116, 40] width 6 height 6
click at [132, 43] on button "Edit" at bounding box center [130, 41] width 12 height 8
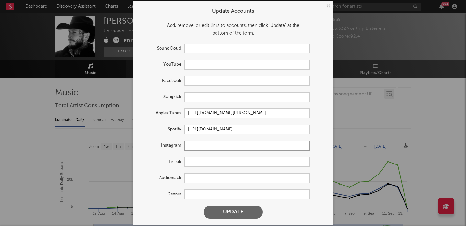
click at [196, 146] on input "text" at bounding box center [246, 146] width 125 height 10
paste input "https://www.instagram.com/lux_original_one/"
type input "https://www.instagram.com/lux_original_one/"
click at [233, 214] on button "Update" at bounding box center [232, 211] width 59 height 13
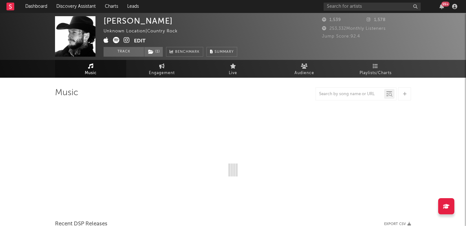
select select "1w"
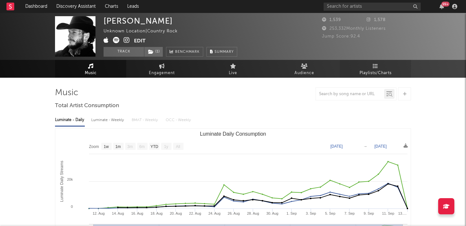
click at [388, 72] on span "Playlists/Charts" at bounding box center [375, 73] width 32 height 8
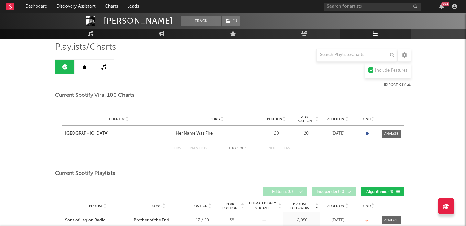
scroll to position [46, 0]
click at [84, 59] on link at bounding box center [84, 66] width 19 height 15
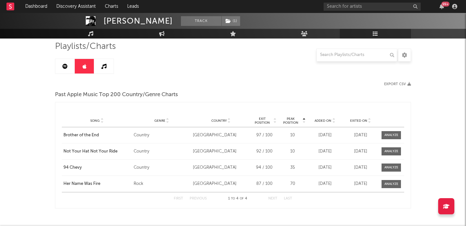
click at [110, 61] on link at bounding box center [103, 66] width 19 height 15
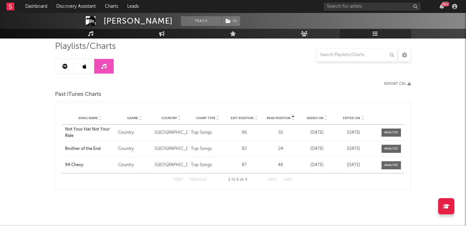
click at [70, 66] on link at bounding box center [64, 66] width 19 height 15
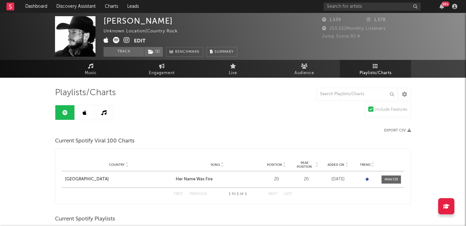
click at [141, 21] on div "[PERSON_NAME]" at bounding box center [137, 20] width 69 height 9
copy div "[PERSON_NAME]"
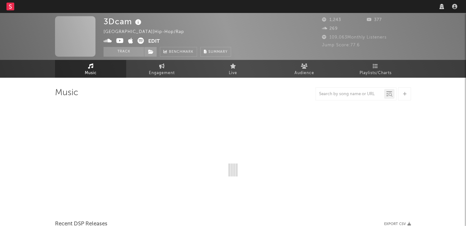
select select "6m"
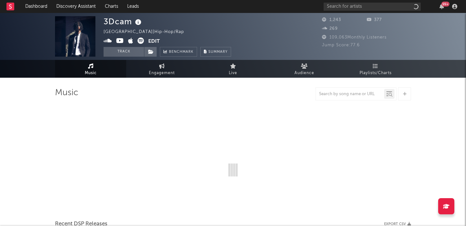
select select "6m"
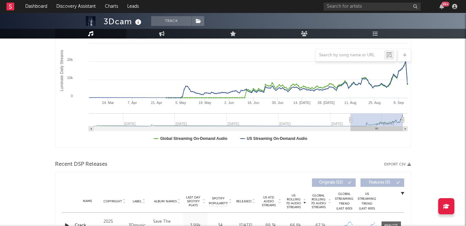
scroll to position [183, 0]
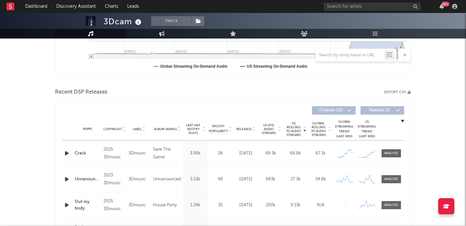
click at [66, 152] on icon "button" at bounding box center [66, 153] width 7 height 8
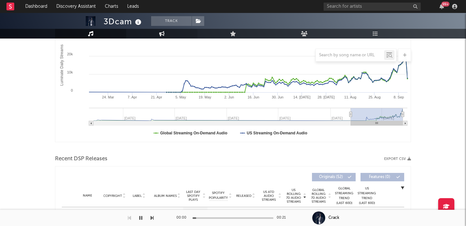
scroll to position [0, 0]
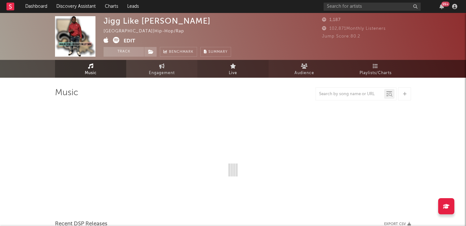
select select "6m"
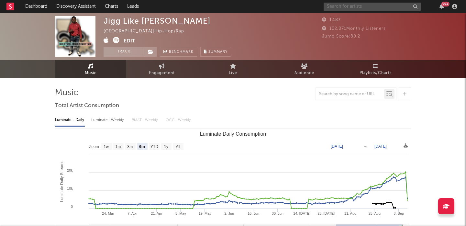
click at [362, 7] on input "text" at bounding box center [371, 7] width 97 height 8
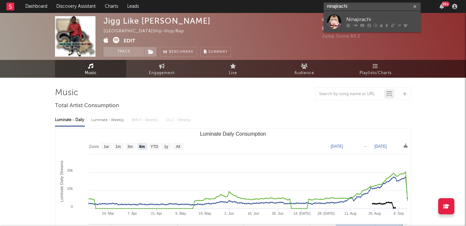
type input "ninajirachi"
click at [383, 15] on link "Ninajirachi" at bounding box center [371, 21] width 97 height 21
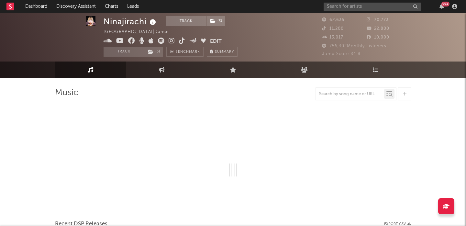
scroll to position [24, 0]
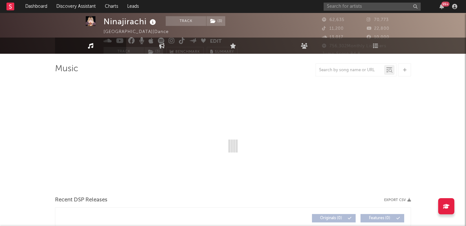
select select "6m"
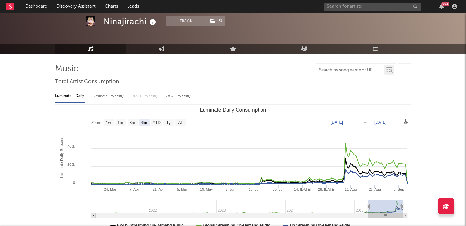
click at [338, 70] on input "text" at bounding box center [350, 70] width 68 height 5
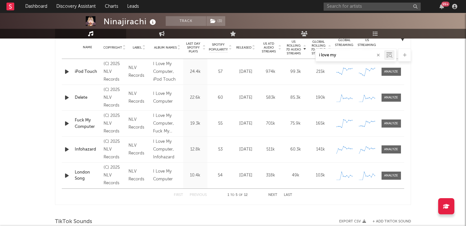
scroll to position [285, 0]
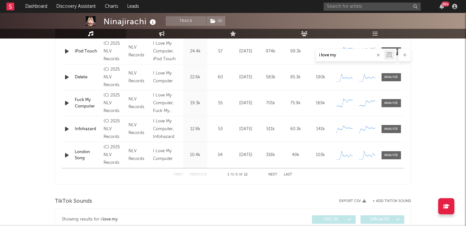
click at [271, 175] on button "Next" at bounding box center [272, 175] width 9 height 4
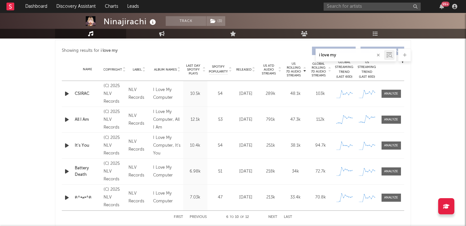
scroll to position [242, 0]
type input "i love my"
click at [245, 70] on span "Released" at bounding box center [243, 70] width 15 height 4
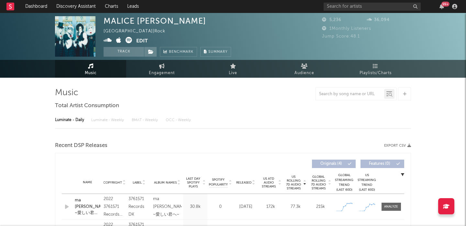
select select "6m"
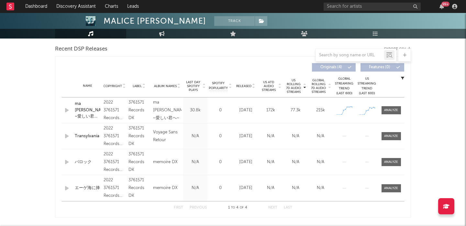
scroll to position [246, 0]
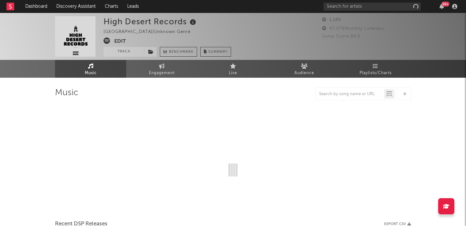
select select "1w"
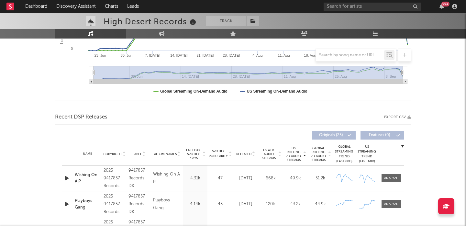
scroll to position [211, 0]
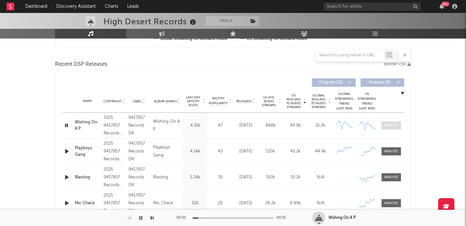
click at [399, 125] on span at bounding box center [390, 125] width 19 height 8
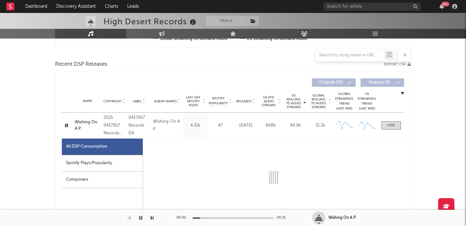
select select "1w"
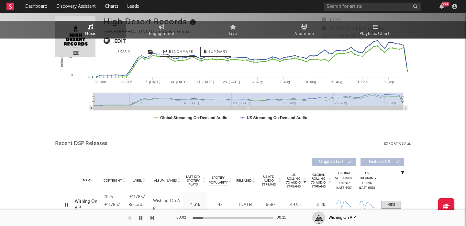
scroll to position [0, 0]
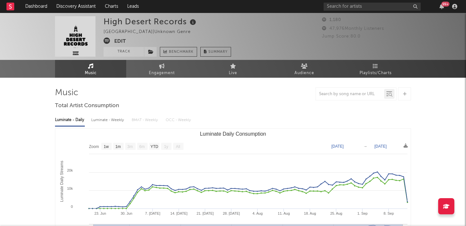
click at [339, 11] on div "99 +" at bounding box center [391, 6] width 136 height 13
drag, startPoint x: 339, startPoint y: 5, endPoint x: 339, endPoint y: 1, distance: 3.9
click at [339, 5] on input "text" at bounding box center [371, 7] width 97 height 8
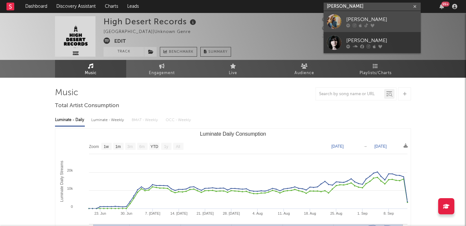
type input "[PERSON_NAME]"
click at [347, 16] on div "[PERSON_NAME]" at bounding box center [381, 20] width 71 height 8
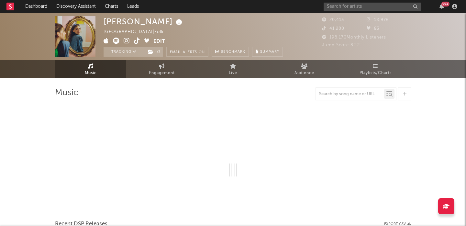
select select "6m"
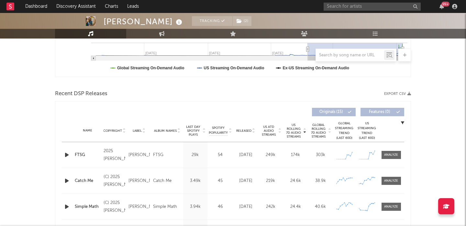
scroll to position [198, 0]
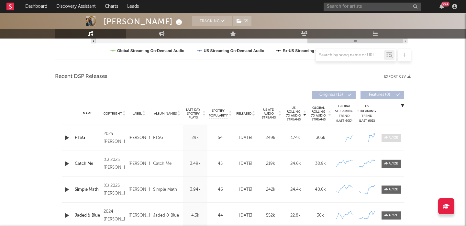
click at [389, 134] on span at bounding box center [390, 138] width 19 height 8
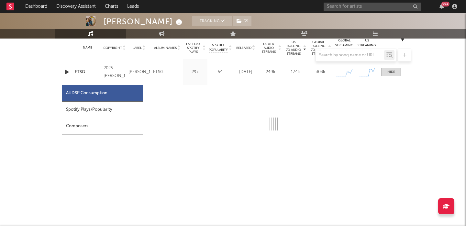
select select "1w"
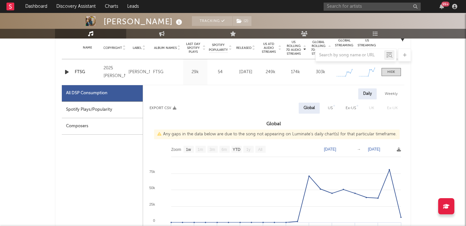
scroll to position [261, 0]
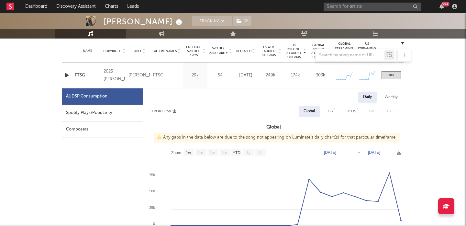
click at [125, 109] on div "Spotify Plays/Popularity" at bounding box center [102, 113] width 81 height 16
select select "1w"
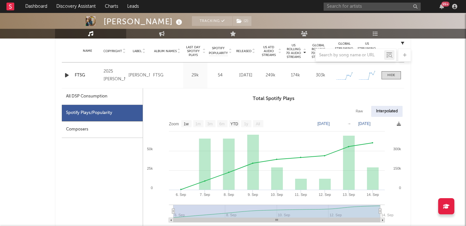
click at [359, 110] on div "Raw" at bounding box center [359, 111] width 17 height 11
select select "1w"
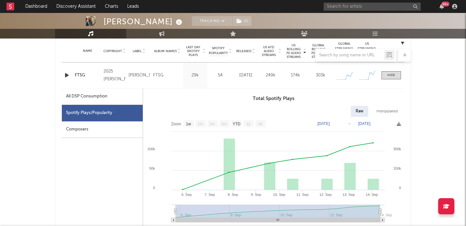
click at [84, 96] on div "All DSP Consumption" at bounding box center [86, 96] width 41 height 8
select select "1w"
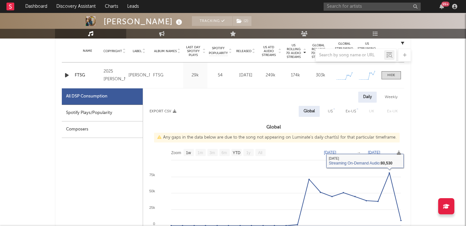
click at [328, 110] on div "US" at bounding box center [330, 111] width 15 height 11
select select "1w"
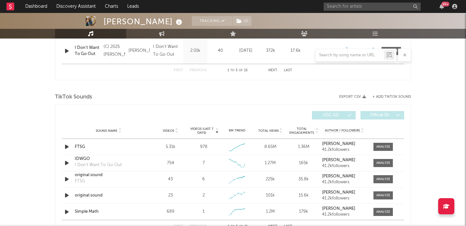
scroll to position [698, 0]
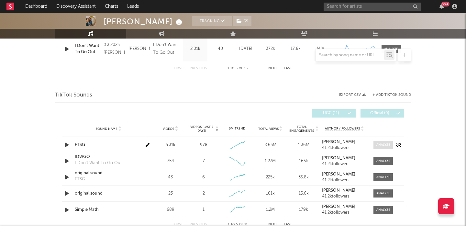
click at [381, 142] on div at bounding box center [383, 144] width 14 height 5
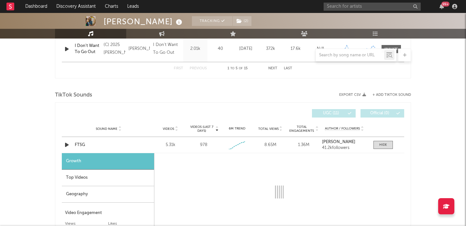
select select "1w"
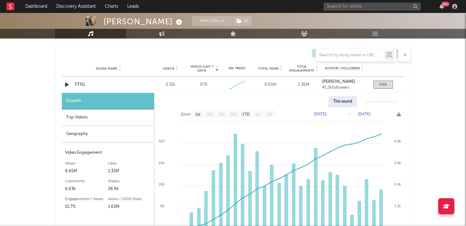
scroll to position [759, 0]
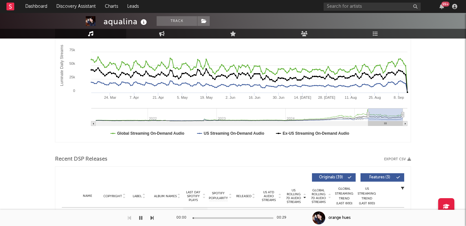
scroll to position [26, 0]
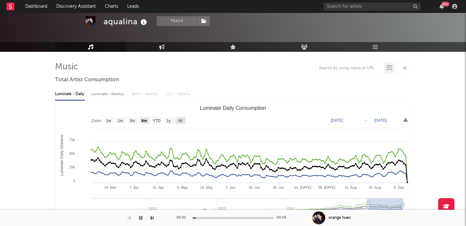
click at [181, 120] on text "All" at bounding box center [180, 120] width 4 height 5
select select "All"
type input "[DATE]"
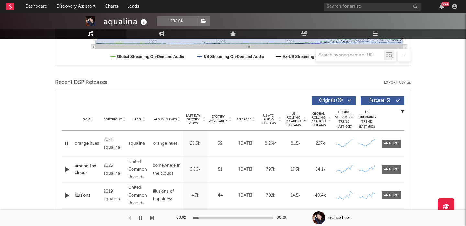
scroll to position [231, 0]
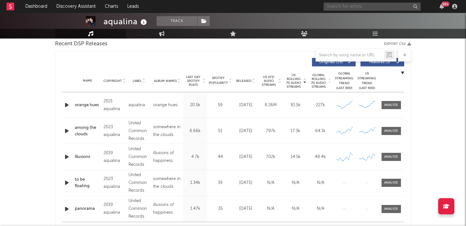
click at [338, 6] on input "text" at bounding box center [371, 7] width 97 height 8
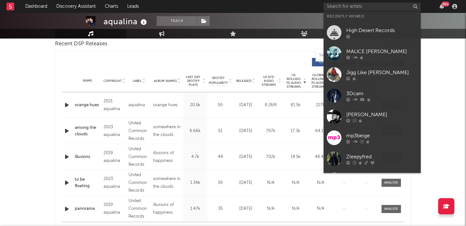
click at [346, 5] on input "text" at bounding box center [371, 7] width 97 height 8
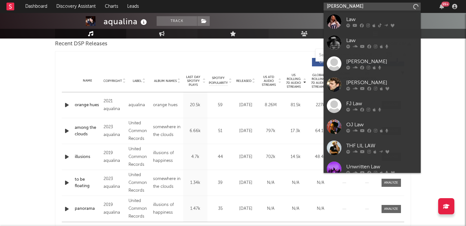
type input "[PERSON_NAME] night"
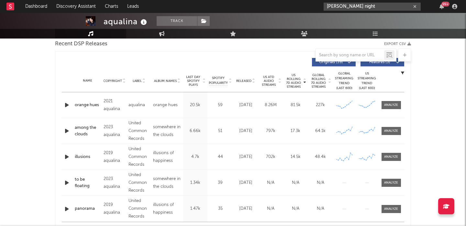
click at [350, 7] on input "[PERSON_NAME] night" at bounding box center [371, 7] width 97 height 8
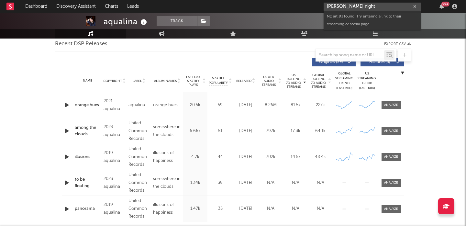
click at [350, 7] on input "[PERSON_NAME] night" at bounding box center [371, 7] width 97 height 8
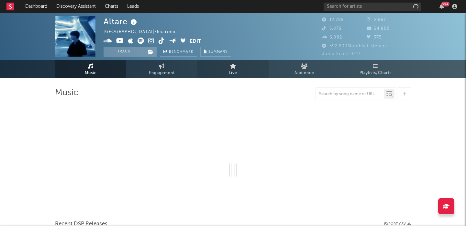
select select "6m"
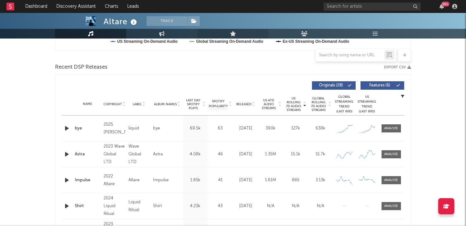
scroll to position [222, 0]
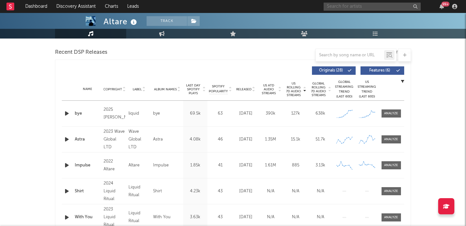
click at [350, 3] on input "text" at bounding box center [371, 7] width 97 height 8
paste input "https://www.tiktok.com/@lawsonknightmusic1"
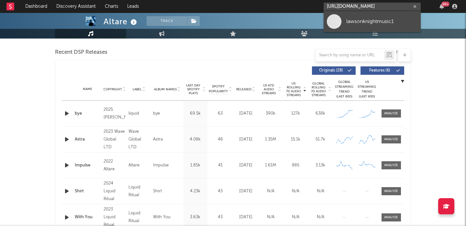
type input "https://www.tiktok.com/@lawsonknightmusic1"
click at [370, 18] on div "lawsonknightmusic1" at bounding box center [381, 21] width 71 height 8
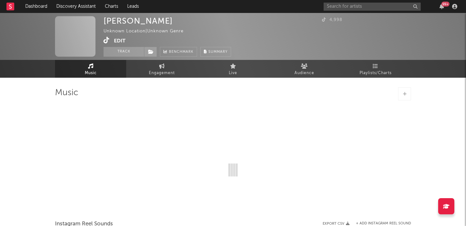
select select "1w"
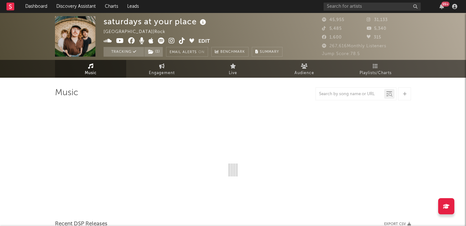
select select "6m"
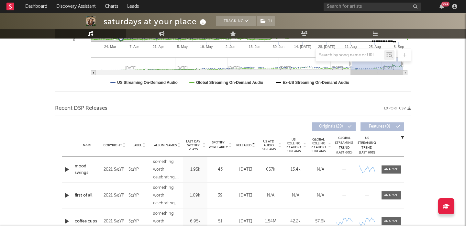
scroll to position [196, 0]
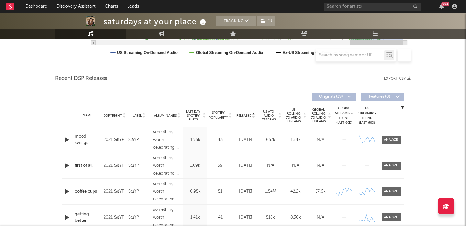
click at [242, 115] on span "Released" at bounding box center [243, 116] width 15 height 4
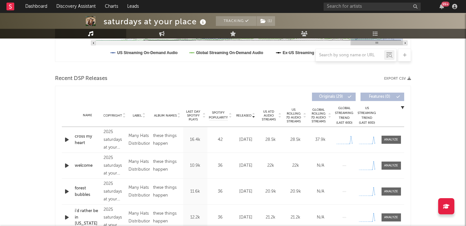
click at [300, 117] on span "US Rolling 7D Audio Streams" at bounding box center [294, 116] width 18 height 16
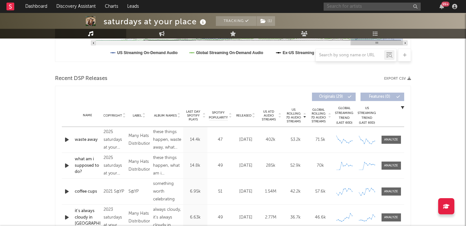
click at [351, 9] on input "text" at bounding box center [371, 7] width 97 height 8
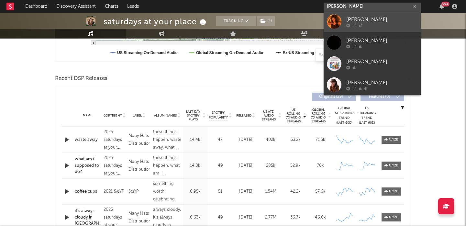
type input "[PERSON_NAME]"
click at [379, 22] on div "Lydia Kenny" at bounding box center [381, 20] width 71 height 8
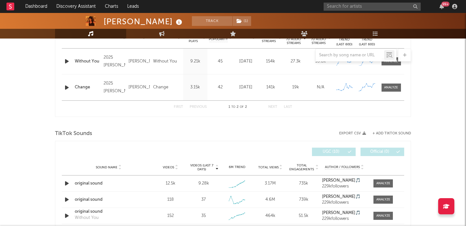
select select "1w"
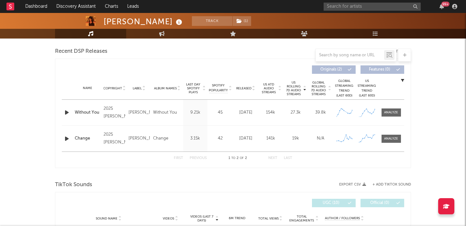
scroll to position [280, 0]
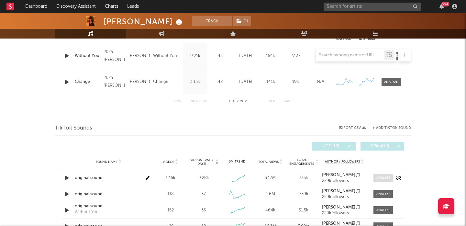
click at [379, 176] on div at bounding box center [383, 177] width 14 height 5
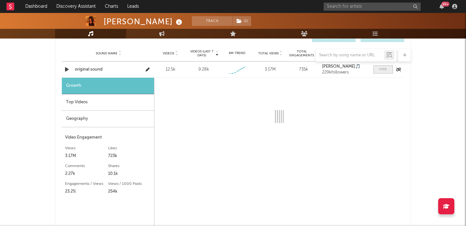
select select "1w"
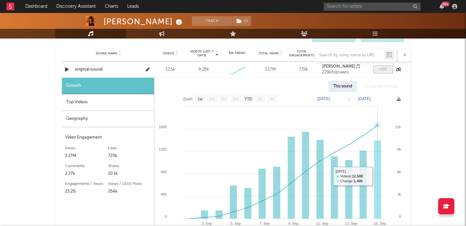
scroll to position [389, 0]
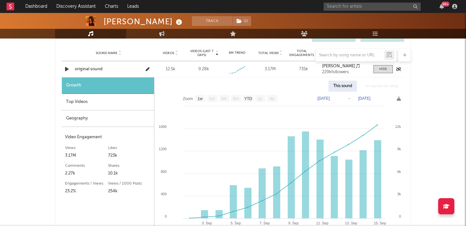
click at [90, 67] on div "original sound" at bounding box center [109, 69] width 68 height 6
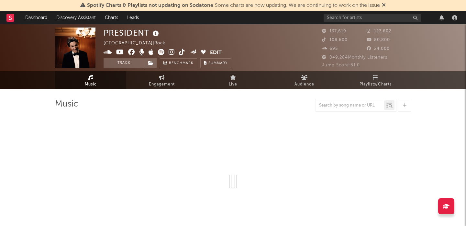
scroll to position [14, 0]
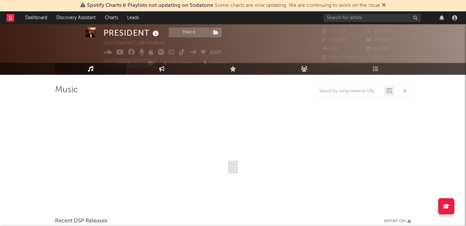
select select "1w"
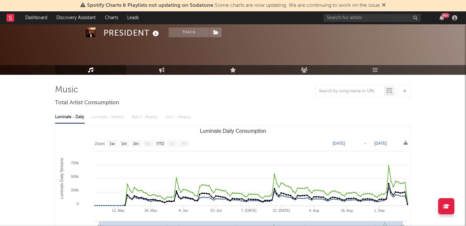
scroll to position [29, 0]
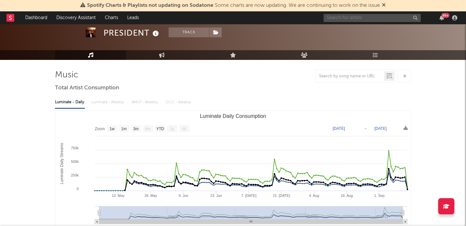
click at [349, 18] on input "text" at bounding box center [371, 18] width 97 height 8
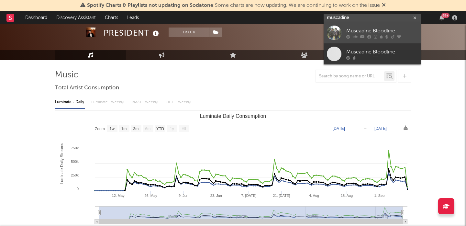
type input "muscadine"
click at [380, 27] on div "Muscadine Bloodline" at bounding box center [381, 31] width 71 height 8
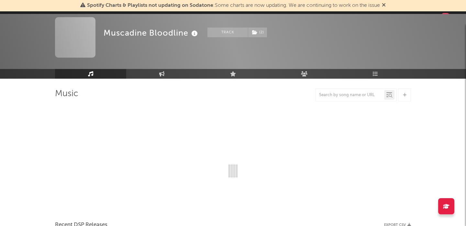
scroll to position [29, 0]
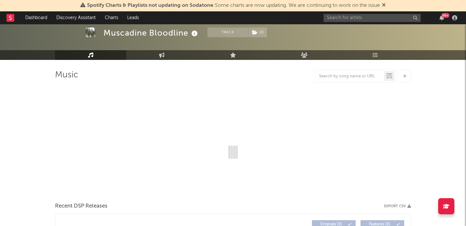
select select "6m"
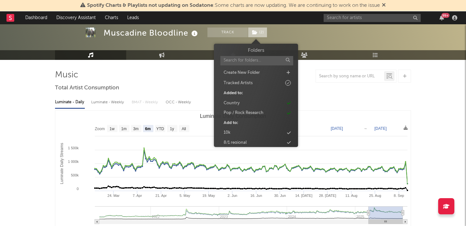
click at [256, 36] on span "( 2 )" at bounding box center [257, 32] width 19 height 10
click at [256, 34] on icon at bounding box center [254, 32] width 5 height 5
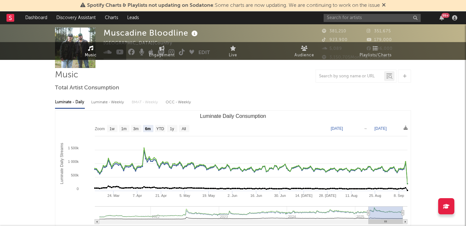
scroll to position [0, 0]
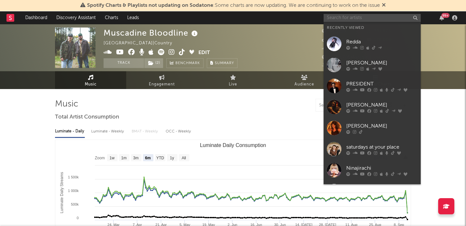
click at [338, 18] on input "text" at bounding box center [371, 18] width 97 height 8
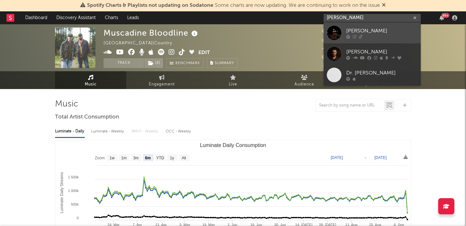
type input "[PERSON_NAME]"
click at [357, 26] on link "Davis Cook" at bounding box center [371, 32] width 97 height 21
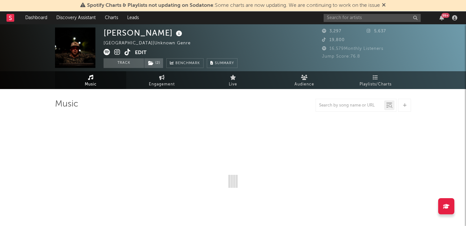
select select "1w"
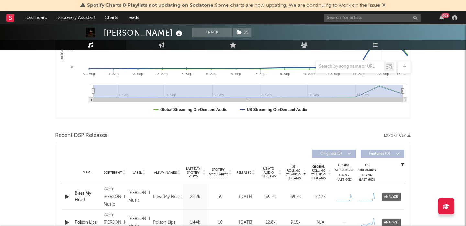
scroll to position [216, 0]
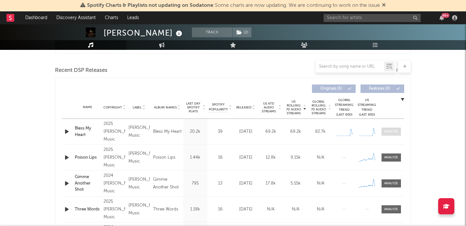
click at [394, 132] on div at bounding box center [391, 131] width 14 height 5
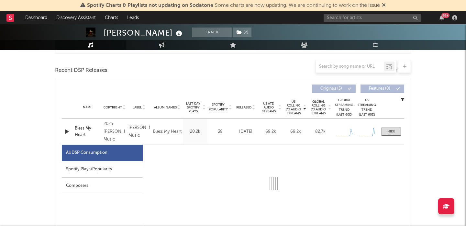
select select "1w"
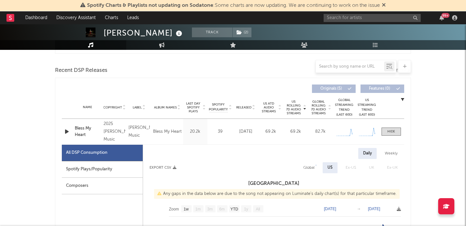
click at [103, 169] on div "Spotify Plays/Popularity" at bounding box center [102, 169] width 81 height 16
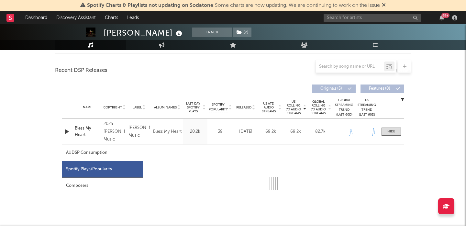
select select "1w"
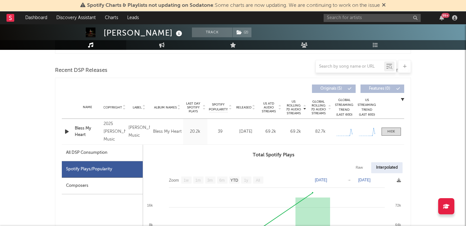
scroll to position [245, 0]
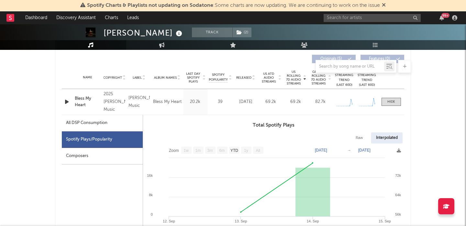
click at [363, 135] on div "Raw" at bounding box center [359, 137] width 17 height 11
select select "1w"
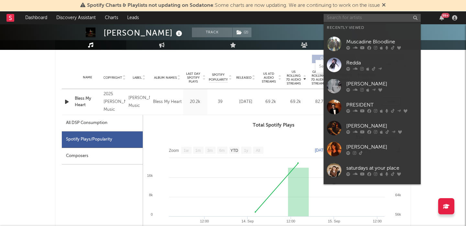
click at [338, 20] on input "text" at bounding box center [371, 18] width 97 height 8
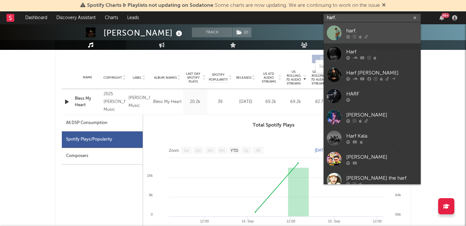
type input "harf."
click at [372, 26] on link "harf." at bounding box center [371, 32] width 97 height 21
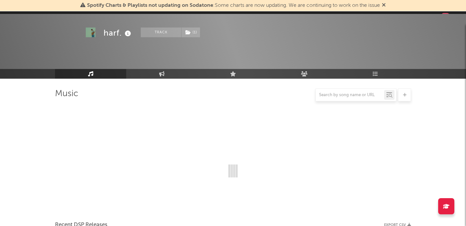
scroll to position [245, 0]
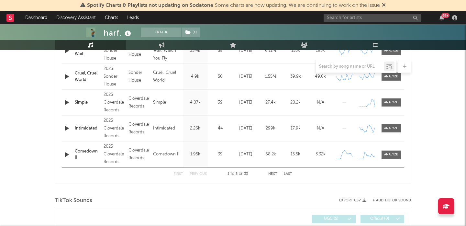
select select "6m"
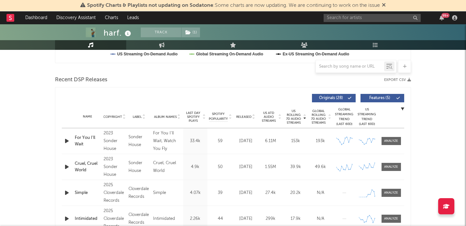
scroll to position [207, 0]
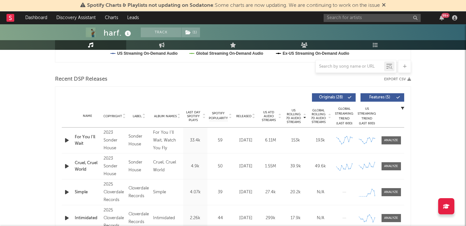
click at [241, 117] on span "Released" at bounding box center [243, 116] width 15 height 4
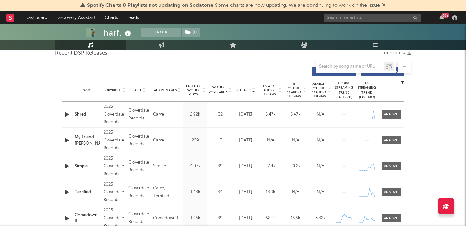
scroll to position [233, 0]
click at [392, 116] on div at bounding box center [391, 114] width 14 height 5
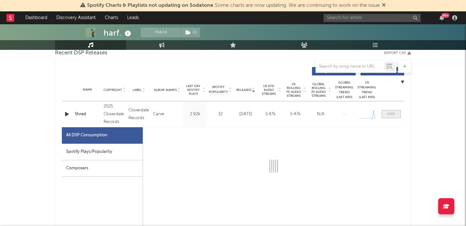
select select "1w"
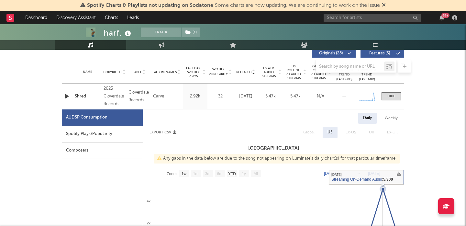
scroll to position [245, 0]
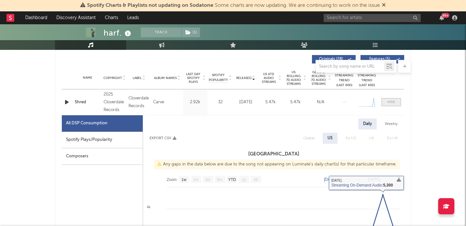
click at [389, 103] on div at bounding box center [391, 102] width 8 height 5
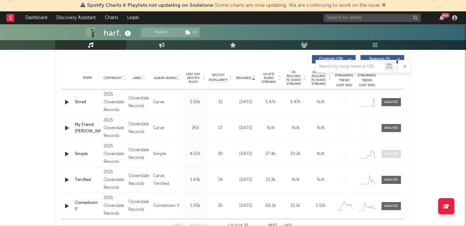
click at [385, 153] on div at bounding box center [391, 153] width 14 height 5
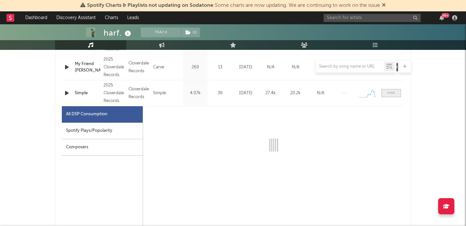
select select "1w"
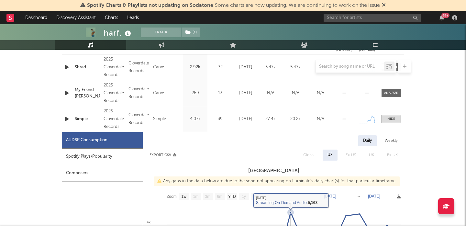
scroll to position [280, 0]
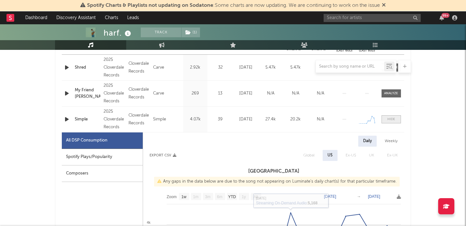
click at [386, 118] on span at bounding box center [390, 119] width 19 height 8
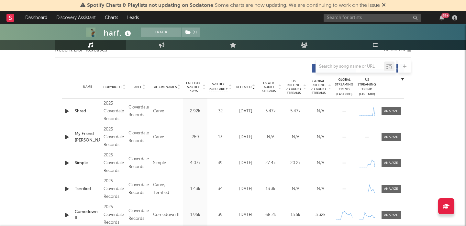
scroll to position [236, 0]
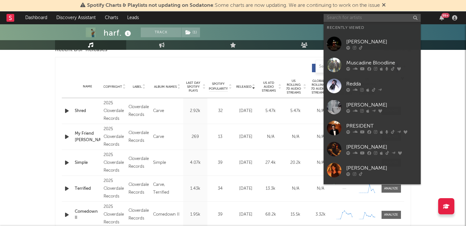
click at [341, 21] on input "text" at bounding box center [371, 18] width 97 height 8
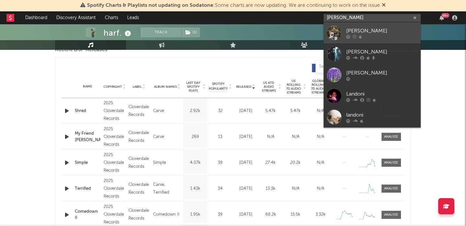
type input "landon wilks"
click at [353, 29] on div "Landon Wilks" at bounding box center [381, 31] width 71 height 8
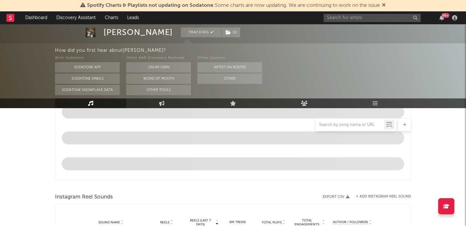
select select "1w"
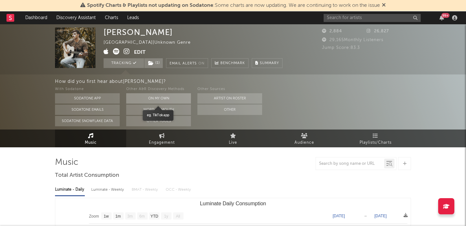
click at [173, 99] on button "On My Own" at bounding box center [158, 98] width 65 height 10
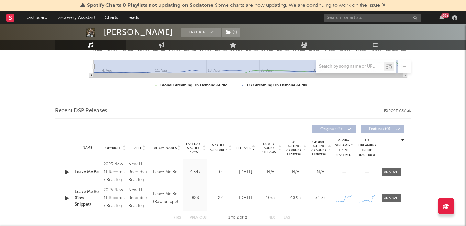
scroll to position [201, 0]
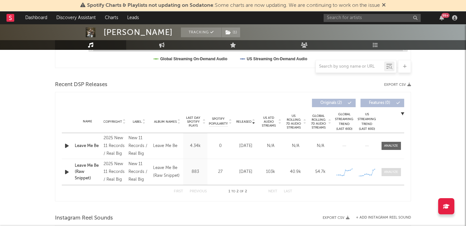
click at [391, 171] on div at bounding box center [391, 171] width 14 height 5
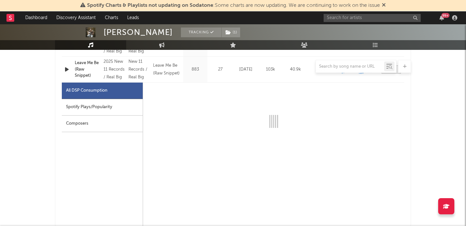
scroll to position [309, 0]
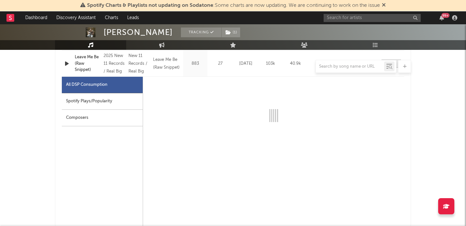
select select "1w"
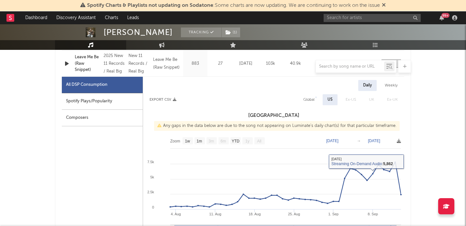
click at [308, 98] on div "Global" at bounding box center [308, 100] width 11 height 8
select select "1w"
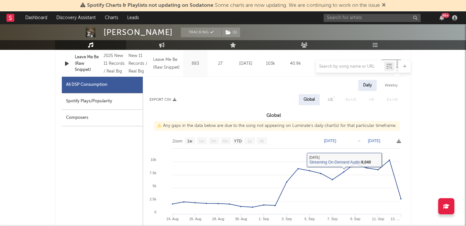
click at [122, 101] on div "Spotify Plays/Popularity" at bounding box center [102, 101] width 81 height 16
select select "1w"
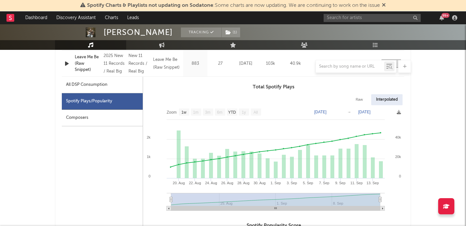
click at [364, 104] on div "Raw" at bounding box center [359, 99] width 17 height 11
select select "1w"
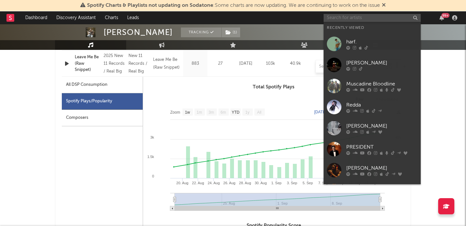
click at [339, 19] on input "text" at bounding box center [371, 18] width 97 height 8
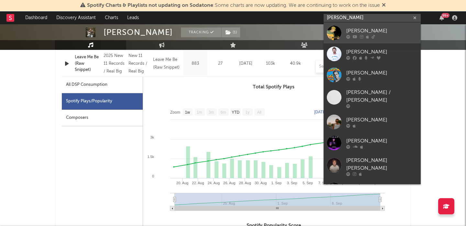
type input "luke rob"
click at [388, 30] on div "Luke Rob" at bounding box center [381, 31] width 71 height 8
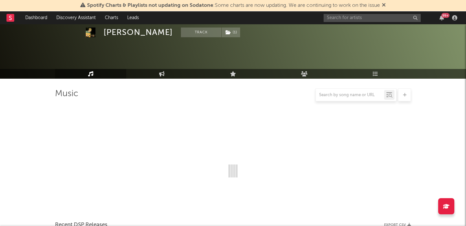
scroll to position [204, 0]
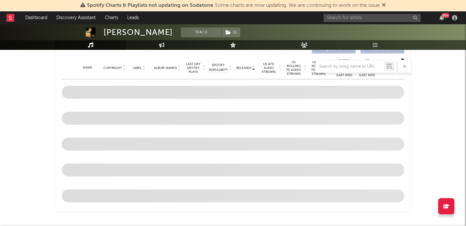
select select "6m"
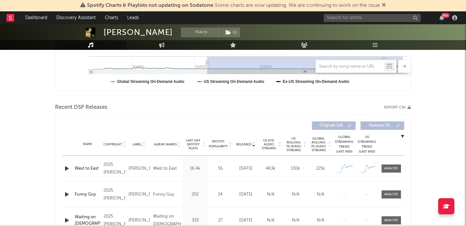
scroll to position [205, 0]
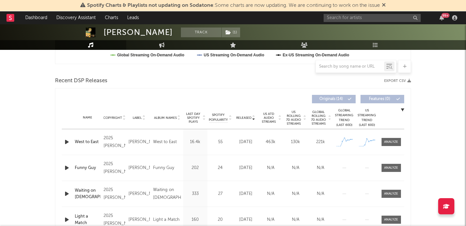
click at [304, 117] on icon at bounding box center [304, 116] width 3 height 3
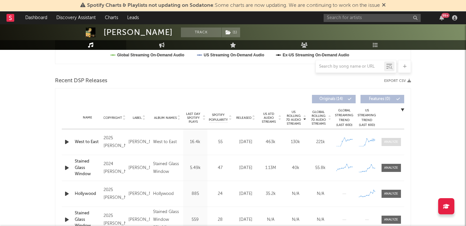
click at [391, 141] on div at bounding box center [391, 141] width 14 height 5
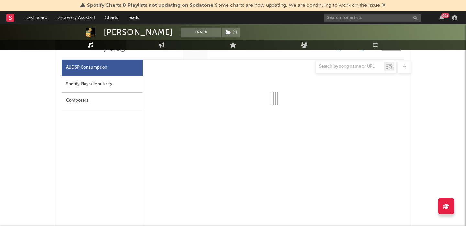
select select "1w"
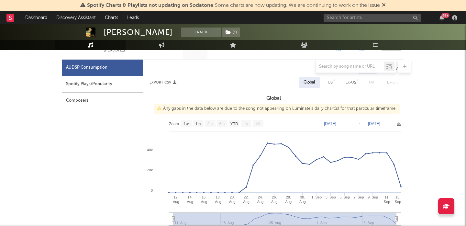
scroll to position [301, 0]
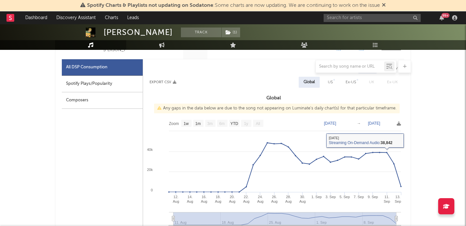
click at [336, 82] on div "US" at bounding box center [330, 82] width 15 height 11
select select "1w"
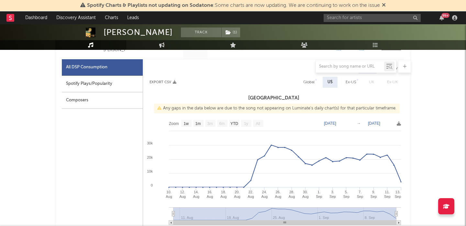
click at [304, 83] on div "Global" at bounding box center [308, 82] width 11 height 8
select select "1w"
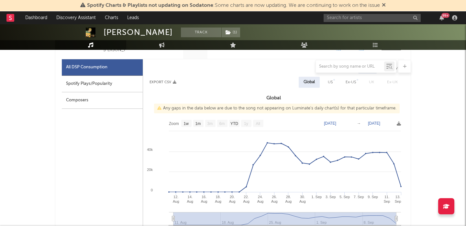
click at [109, 77] on div "Spotify Plays/Popularity" at bounding box center [102, 84] width 81 height 16
select select "1w"
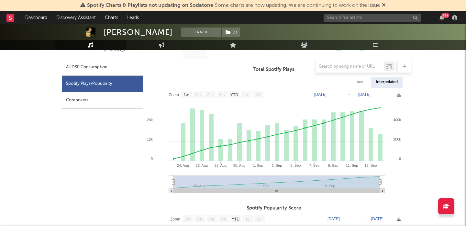
click at [361, 81] on div "Raw" at bounding box center [359, 82] width 17 height 11
select select "1w"
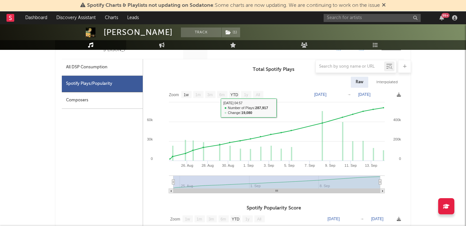
click at [70, 73] on div "All DSP Consumption" at bounding box center [102, 67] width 81 height 16
select select "1w"
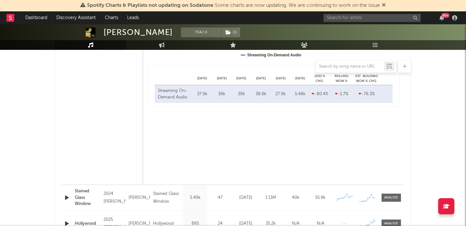
scroll to position [514, 0]
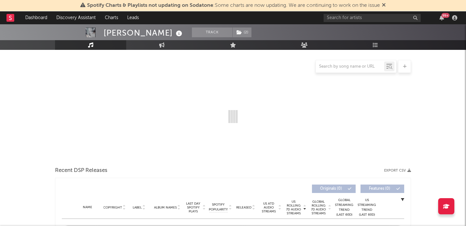
select select "6m"
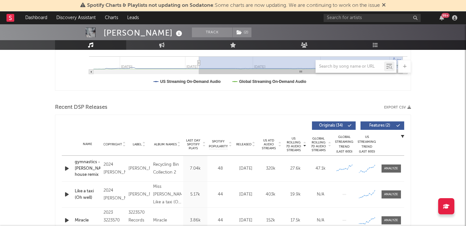
scroll to position [213, 0]
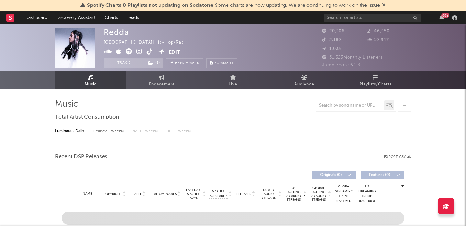
select select "6m"
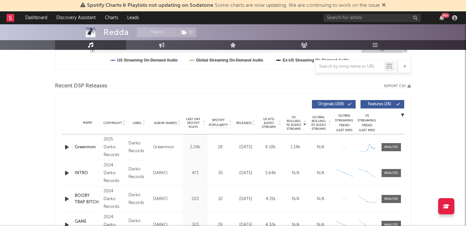
scroll to position [201, 0]
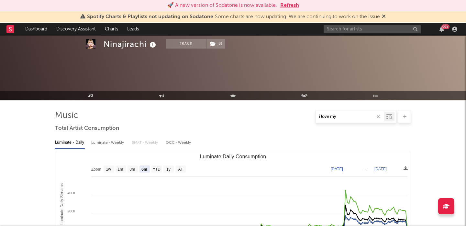
select select "6m"
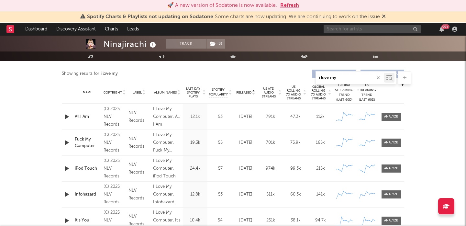
click at [339, 29] on input "text" at bounding box center [371, 29] width 97 height 8
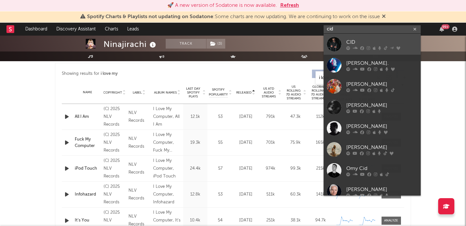
type input "cid"
click at [375, 39] on div "CID" at bounding box center [381, 42] width 71 height 8
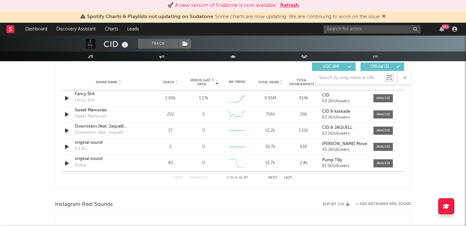
select select "6m"
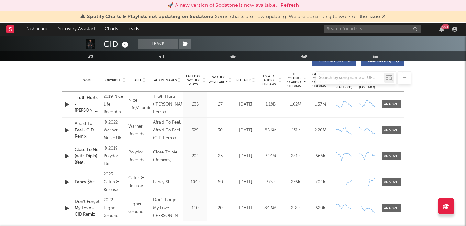
scroll to position [199, 0]
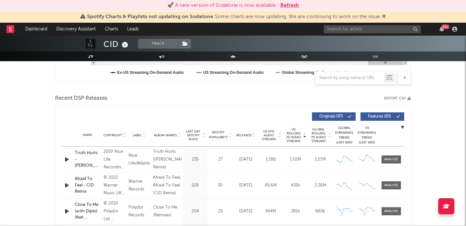
click at [390, 116] on span "Features ( 83 )" at bounding box center [379, 116] width 30 height 4
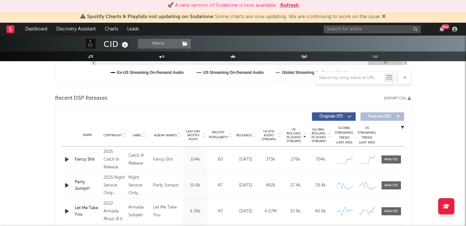
scroll to position [208, 0]
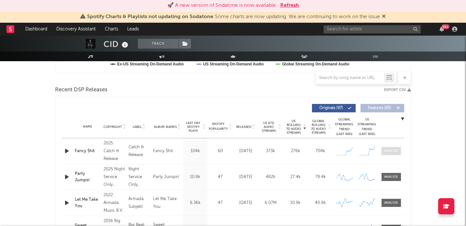
click at [394, 151] on div at bounding box center [391, 150] width 14 height 5
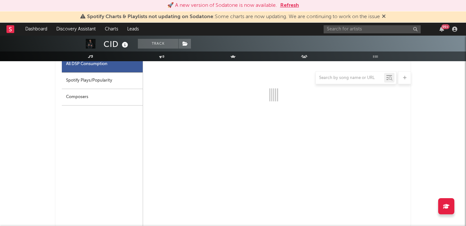
select select "1w"
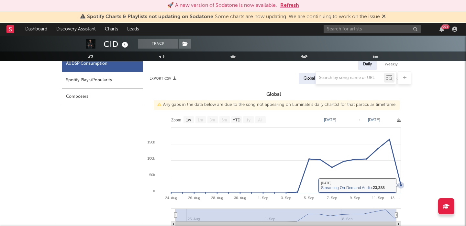
scroll to position [303, 0]
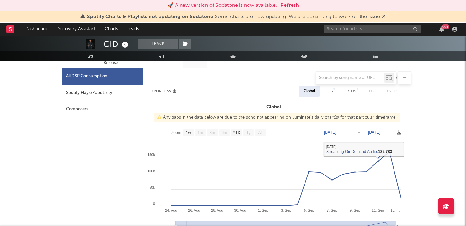
click at [327, 87] on div "US" at bounding box center [330, 91] width 15 height 11
select select "1w"
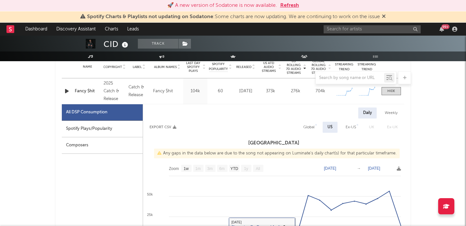
scroll to position [267, 0]
click at [115, 127] on div "Spotify Plays/Popularity" at bounding box center [102, 129] width 81 height 16
select select "1w"
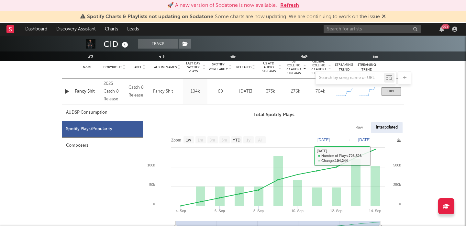
click at [359, 132] on div "Total Spotify Plays Raw Interpolated Zoom 1w 1m 3m 6m YTD 1y All 2025-09-04 202…" at bounding box center [273, 177] width 261 height 132
click at [360, 126] on div "Raw" at bounding box center [359, 127] width 17 height 11
select select "1w"
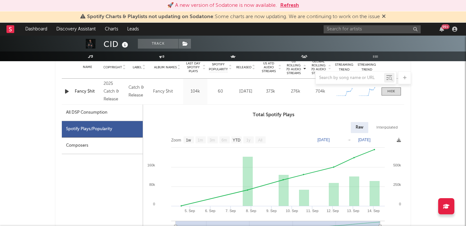
click at [119, 123] on div "Spotify Plays/Popularity" at bounding box center [102, 129] width 81 height 16
click at [119, 114] on div "All DSP Consumption" at bounding box center [102, 112] width 81 height 16
select select "1w"
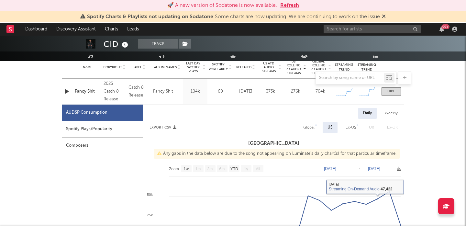
click at [310, 125] on div "Global" at bounding box center [308, 128] width 11 height 8
select select "1w"
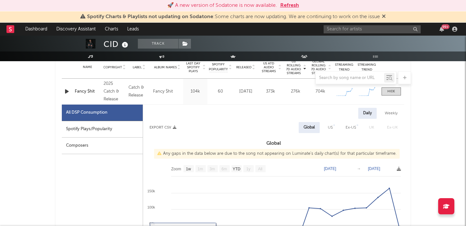
click at [107, 127] on div "Spotify Plays/Popularity" at bounding box center [102, 129] width 81 height 16
select select "1w"
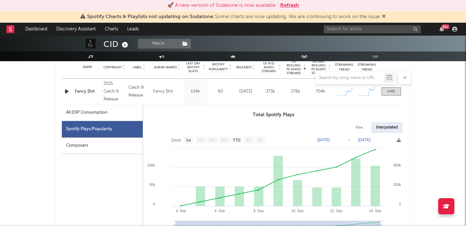
click at [102, 116] on div "All DSP Consumption" at bounding box center [86, 113] width 41 height 8
select select "1w"
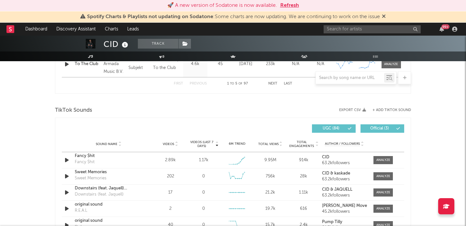
scroll to position [719, 0]
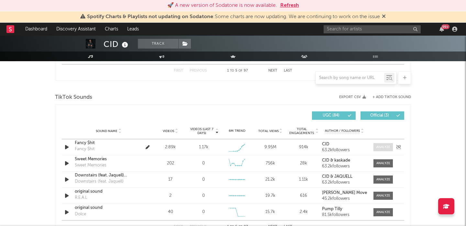
click at [379, 146] on div at bounding box center [383, 147] width 14 height 5
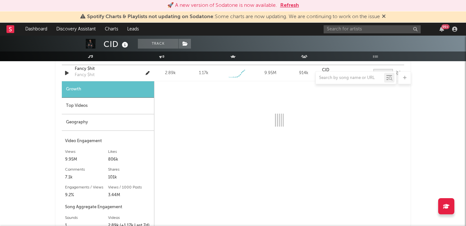
scroll to position [796, 0]
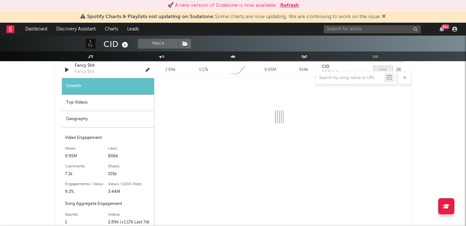
select select "1w"
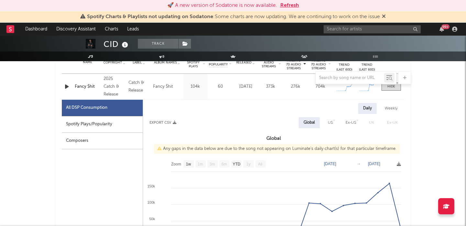
scroll to position [290, 0]
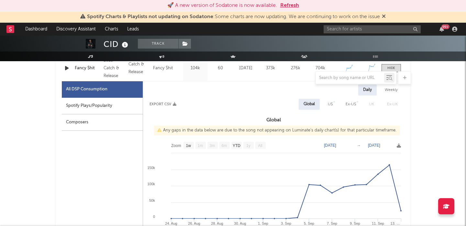
click at [330, 101] on div "US" at bounding box center [330, 104] width 5 height 8
select select "1w"
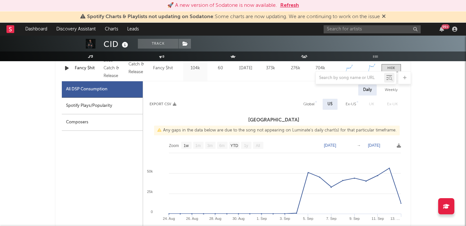
click at [393, 88] on div "Weekly" at bounding box center [391, 89] width 23 height 11
select select "1w"
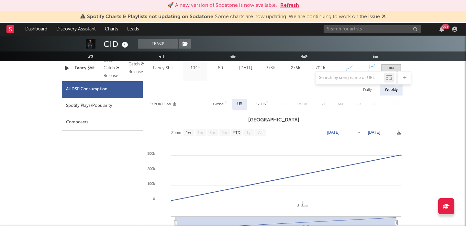
click at [371, 92] on div "Daily" at bounding box center [367, 89] width 18 height 11
select select "1w"
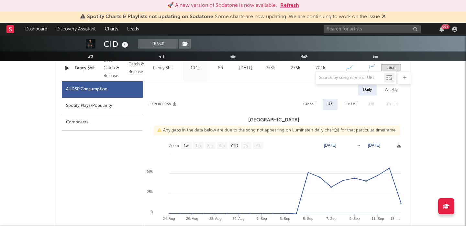
click at [312, 103] on div "Global" at bounding box center [308, 104] width 11 height 8
select select "1w"
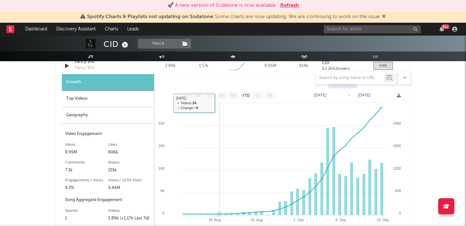
scroll to position [802, 0]
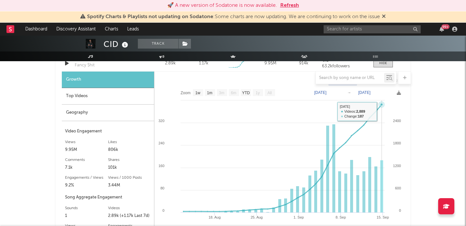
click at [379, 111] on icon at bounding box center [282, 157] width 198 height 107
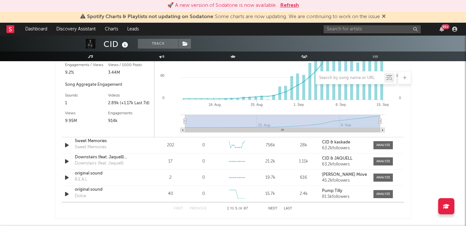
scroll to position [916, 0]
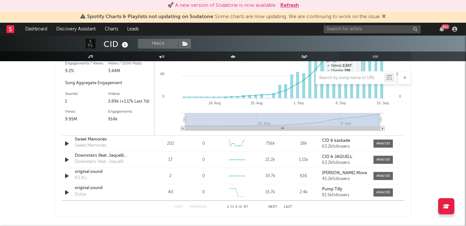
click at [372, 51] on link "Playlists/Charts" at bounding box center [375, 56] width 71 height 10
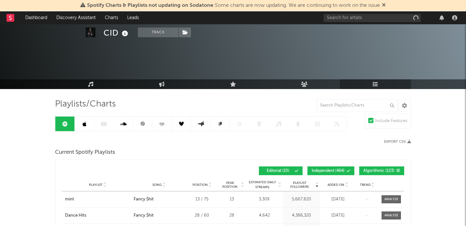
scroll to position [48, 0]
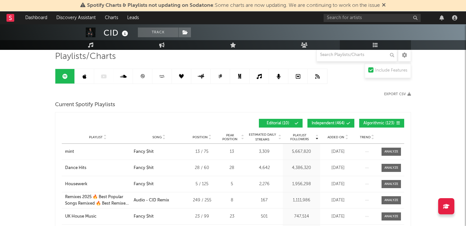
click at [325, 125] on button "Independent ( 464 )" at bounding box center [330, 123] width 47 height 9
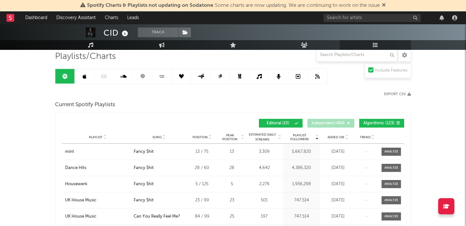
click at [374, 121] on button "Algorithmic ( 123 )" at bounding box center [381, 123] width 45 height 9
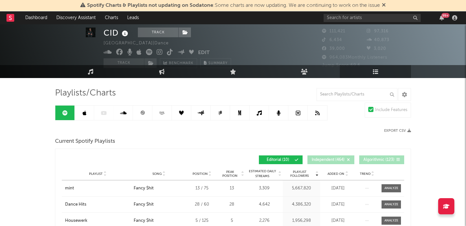
scroll to position [11, 0]
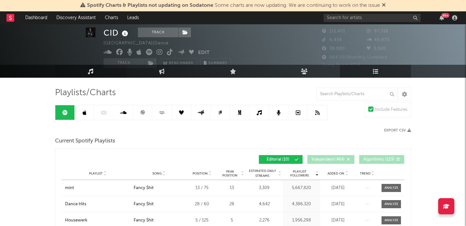
click at [95, 70] on link "Music" at bounding box center [90, 71] width 71 height 13
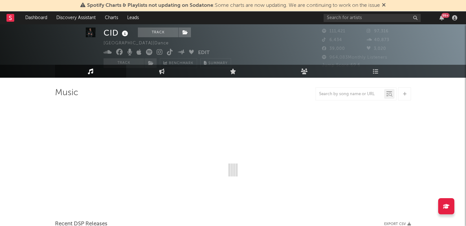
select select "6m"
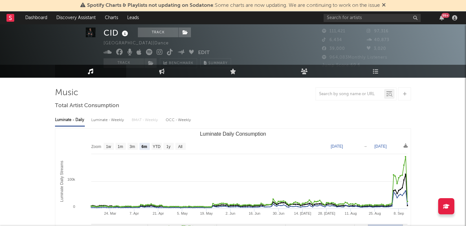
scroll to position [192, 0]
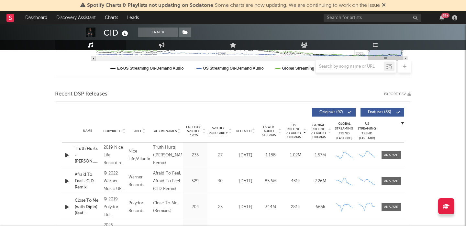
click at [381, 111] on span "Features ( 83 )" at bounding box center [379, 112] width 30 height 4
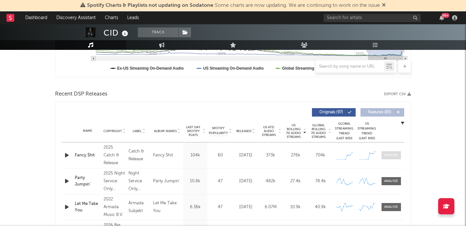
click at [397, 157] on div at bounding box center [391, 155] width 14 height 5
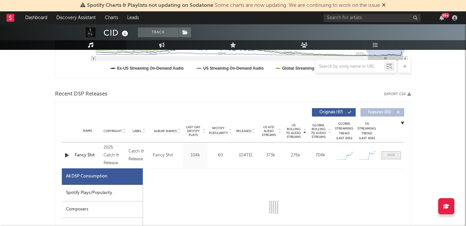
scroll to position [288, 0]
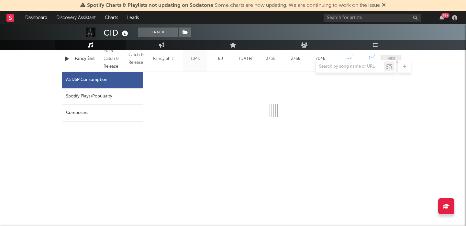
select select "1w"
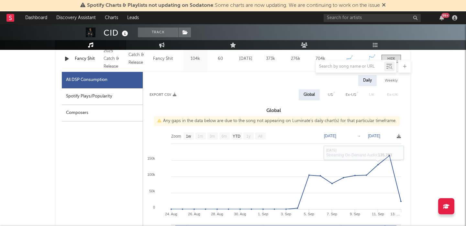
click at [333, 94] on div "US" at bounding box center [330, 94] width 15 height 11
select select "1w"
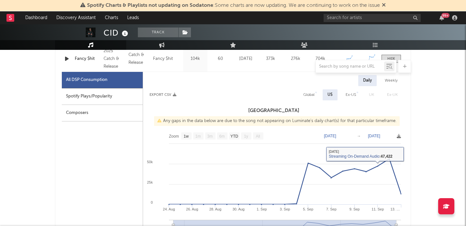
click at [385, 86] on div "Weekly" at bounding box center [391, 80] width 23 height 11
select select "1w"
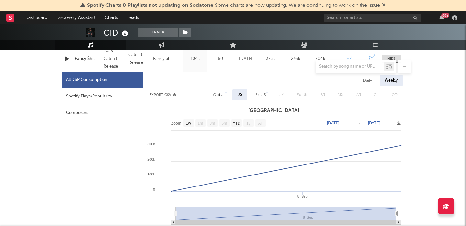
scroll to position [285, 0]
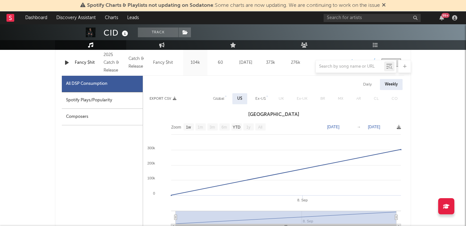
click at [220, 96] on div "Global" at bounding box center [218, 99] width 11 height 8
select select "1w"
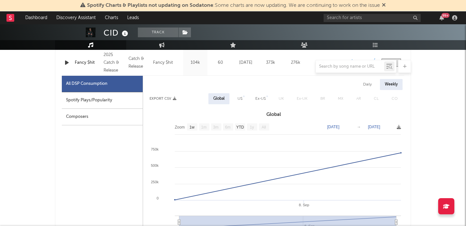
click at [102, 100] on div "Spotify Plays/Popularity" at bounding box center [102, 100] width 81 height 16
select select "1w"
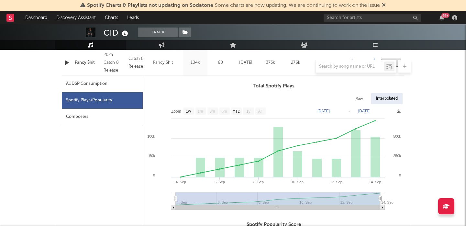
click at [355, 97] on div "Raw" at bounding box center [359, 98] width 17 height 11
select select "1w"
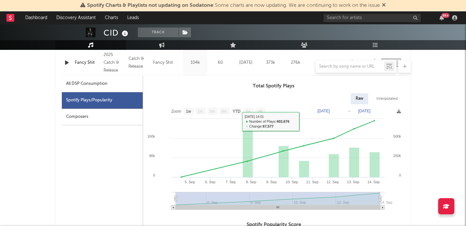
click at [95, 85] on div "All DSP Consumption" at bounding box center [86, 84] width 41 height 8
select select "1w"
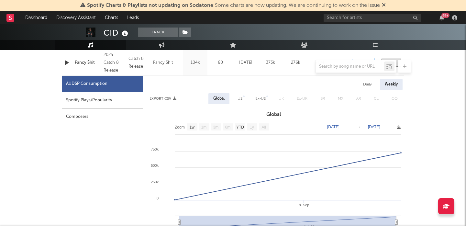
click at [364, 85] on div "Daily" at bounding box center [367, 84] width 18 height 11
select select "1w"
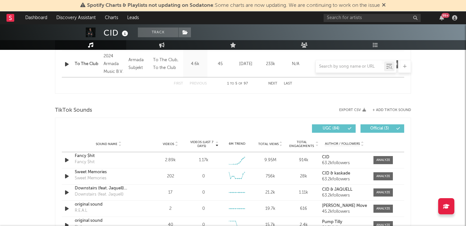
scroll to position [693, 0]
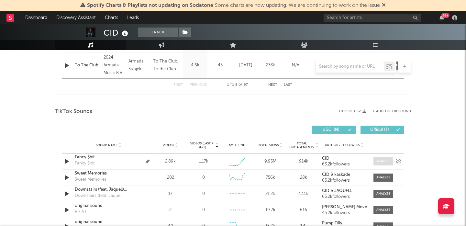
click at [380, 161] on div at bounding box center [383, 161] width 14 height 5
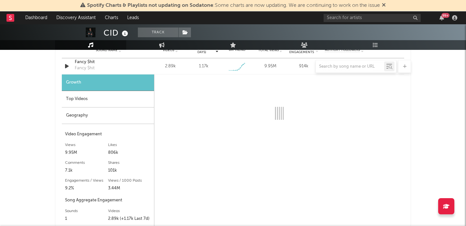
select select "1w"
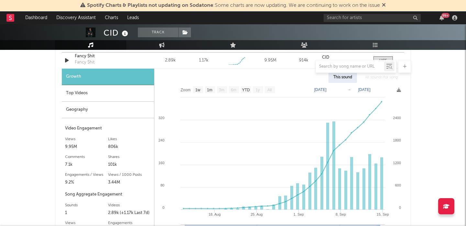
scroll to position [794, 0]
click at [86, 55] on div "Fancy $hit" at bounding box center [109, 56] width 68 height 6
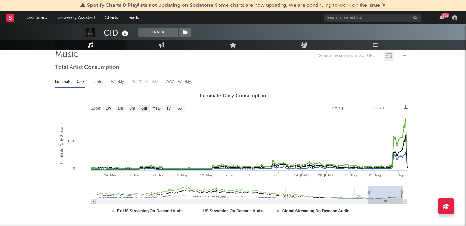
scroll to position [0, 0]
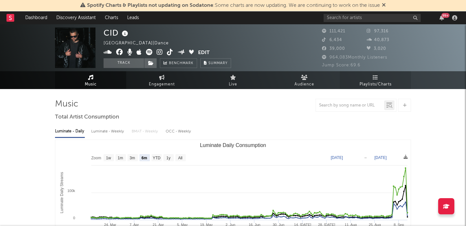
click at [380, 82] on span "Playlists/Charts" at bounding box center [375, 85] width 32 height 8
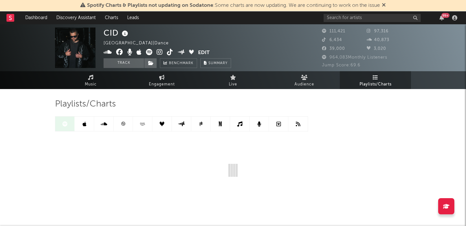
scroll to position [12, 0]
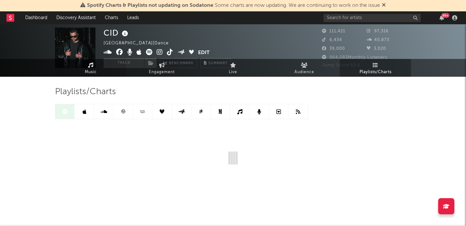
click at [85, 69] on span "Music" at bounding box center [91, 72] width 12 height 8
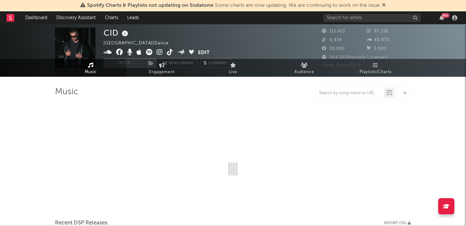
select select "6m"
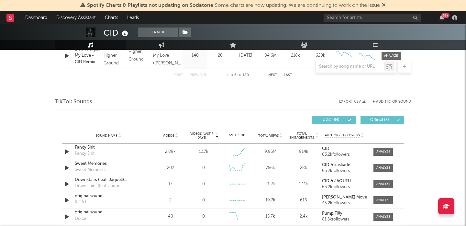
scroll to position [404, 0]
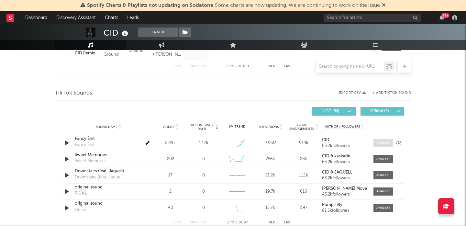
click at [384, 144] on div at bounding box center [383, 142] width 14 height 5
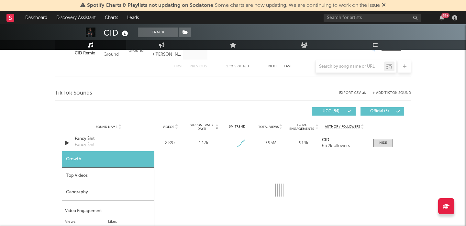
select select "1w"
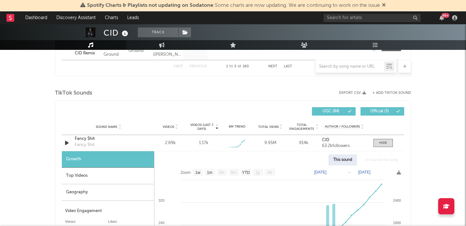
click at [92, 178] on div "Top Videos" at bounding box center [108, 176] width 92 height 16
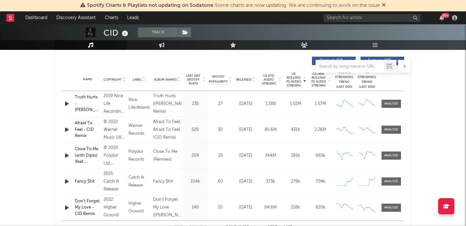
scroll to position [227, 0]
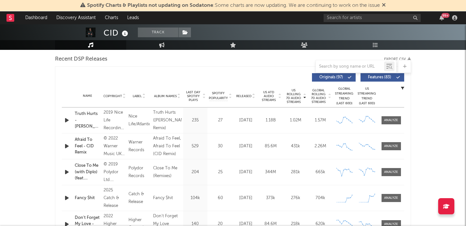
click at [244, 95] on span "Released" at bounding box center [243, 96] width 15 height 4
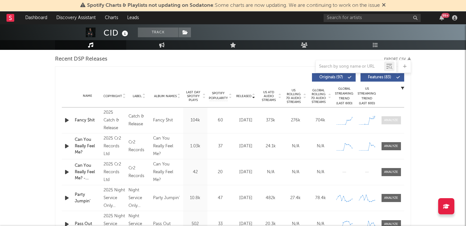
click at [388, 122] on div at bounding box center [391, 120] width 14 height 5
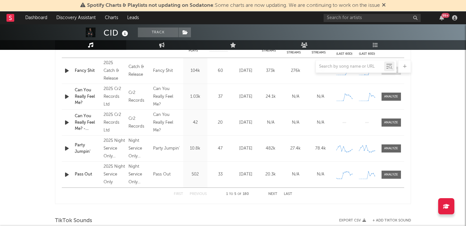
select select "1w"
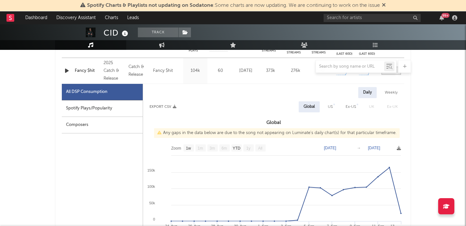
scroll to position [281, 0]
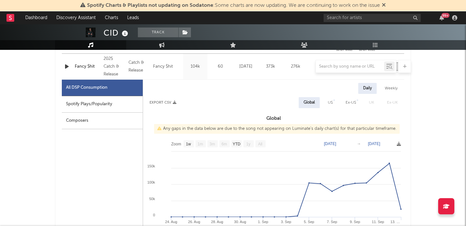
click at [331, 103] on div "US" at bounding box center [330, 103] width 5 height 8
select select "1w"
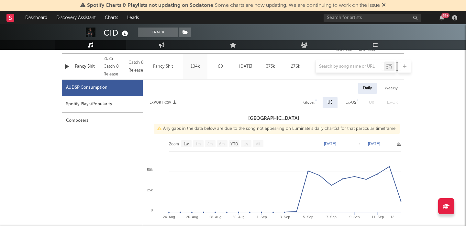
click at [115, 103] on div "Spotify Plays/Popularity" at bounding box center [102, 104] width 81 height 16
select select "1w"
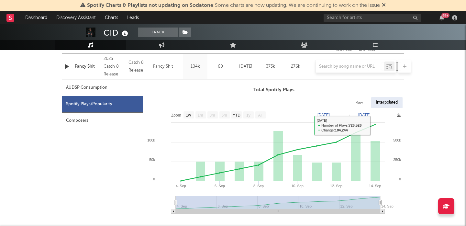
click at [357, 103] on div "Raw" at bounding box center [359, 102] width 17 height 11
select select "1w"
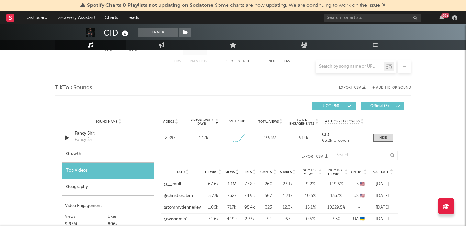
scroll to position [717, 0]
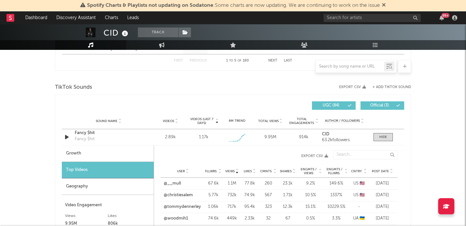
click at [86, 183] on div "Geography" at bounding box center [108, 186] width 92 height 16
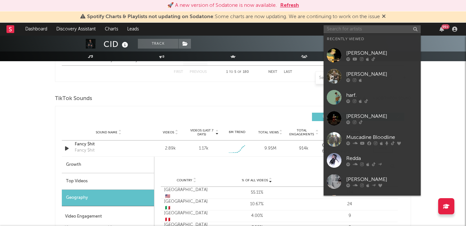
click at [336, 28] on input "text" at bounding box center [371, 29] width 97 height 8
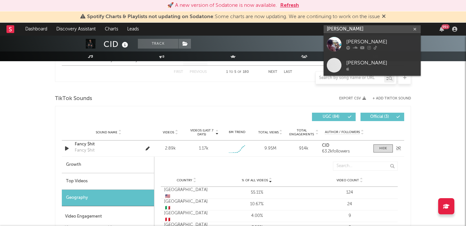
type input "benny bellson"
click at [334, 38] on div at bounding box center [334, 44] width 15 height 15
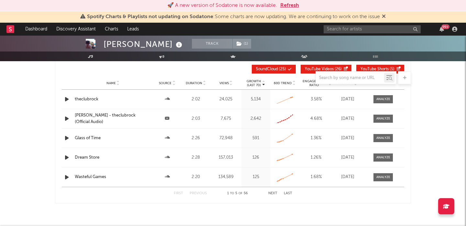
scroll to position [710, 0]
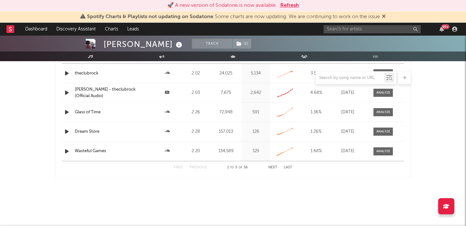
select select "6m"
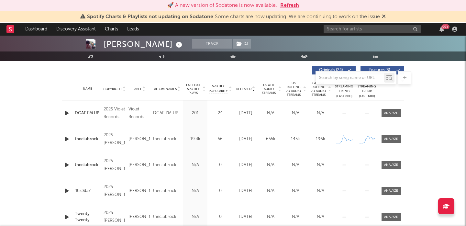
scroll to position [244, 0]
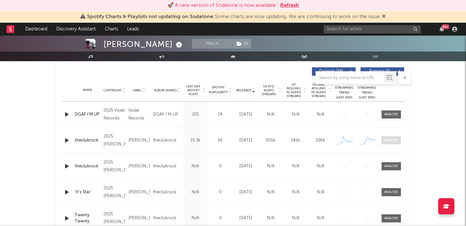
click at [388, 138] on div at bounding box center [391, 140] width 14 height 5
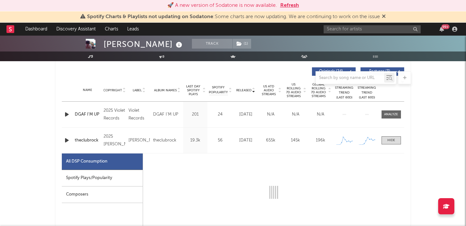
select select "1w"
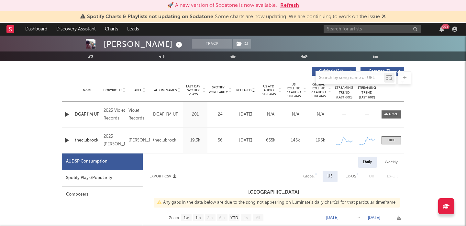
scroll to position [308, 0]
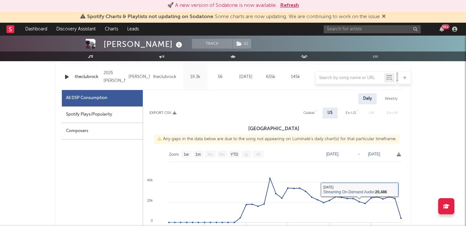
click at [307, 110] on div "Global" at bounding box center [308, 113] width 11 height 8
select select "1w"
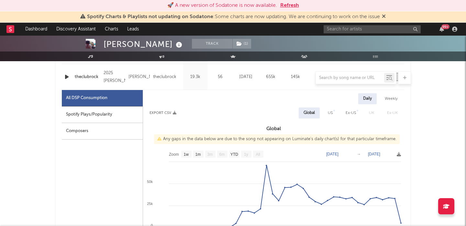
click at [112, 119] on div "Spotify Plays/Popularity" at bounding box center [102, 114] width 81 height 16
select select "1w"
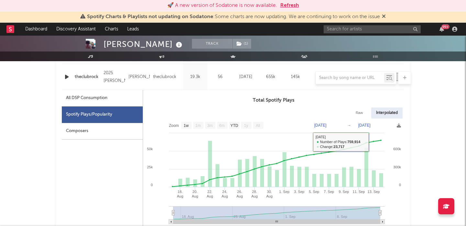
click at [361, 114] on div "Raw" at bounding box center [359, 112] width 17 height 11
select select "1w"
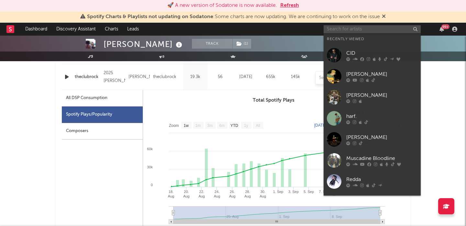
click at [344, 28] on input "text" at bounding box center [371, 29] width 97 height 8
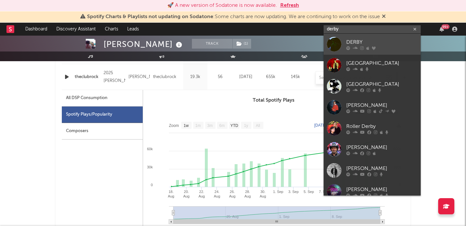
type input "derby"
click at [363, 39] on div "DERBY" at bounding box center [381, 42] width 71 height 8
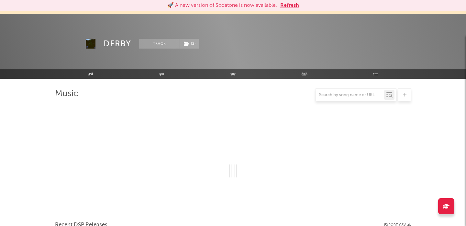
scroll to position [308, 0]
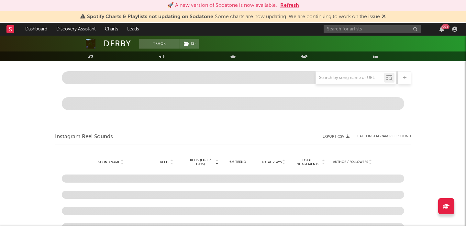
select select "6m"
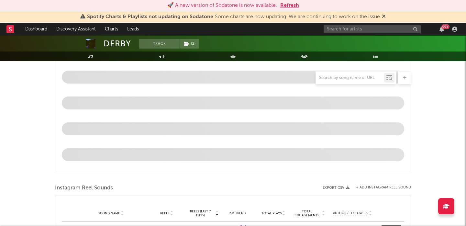
click at [384, 19] on span at bounding box center [384, 16] width 4 height 5
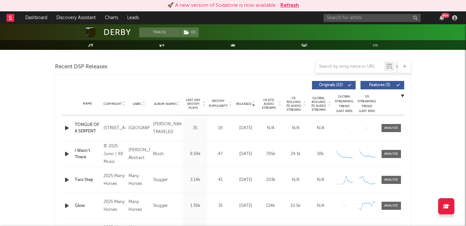
scroll to position [219, 0]
click at [378, 83] on span "Features ( 3 )" at bounding box center [379, 85] width 30 height 4
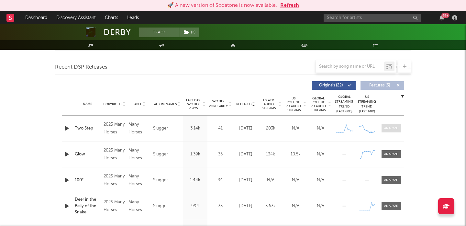
click at [394, 127] on div at bounding box center [391, 128] width 14 height 5
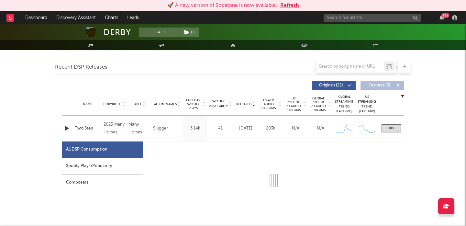
select select "1w"
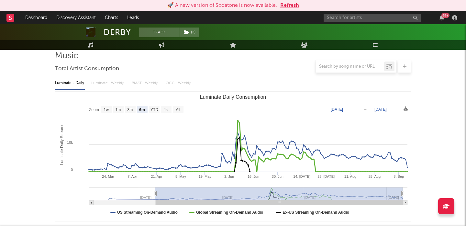
scroll to position [54, 0]
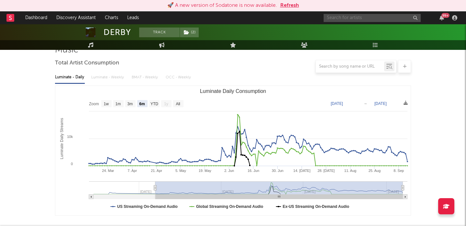
click at [342, 16] on input "text" at bounding box center [371, 18] width 97 height 8
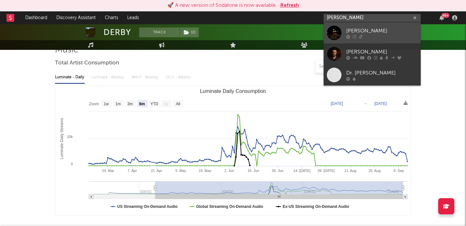
type input "davis cook"
click at [351, 26] on link "[PERSON_NAME]" at bounding box center [371, 32] width 97 height 21
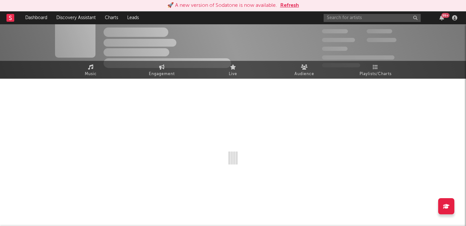
scroll to position [54, 0]
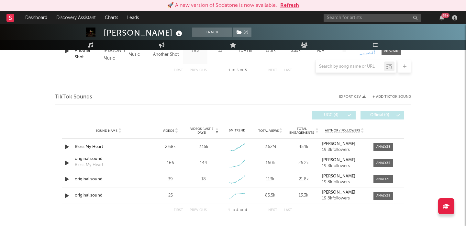
select select "1w"
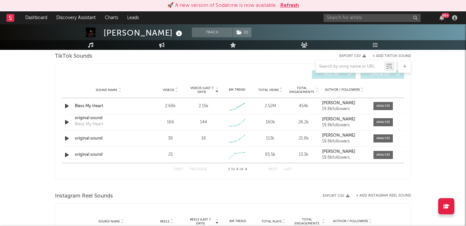
scroll to position [440, 0]
click at [379, 105] on div at bounding box center [383, 106] width 14 height 5
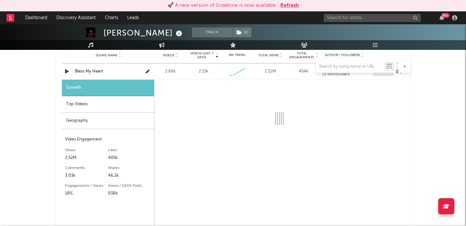
select select "1w"
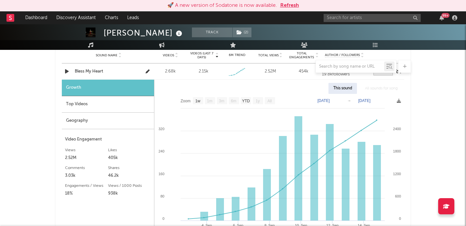
scroll to position [478, 0]
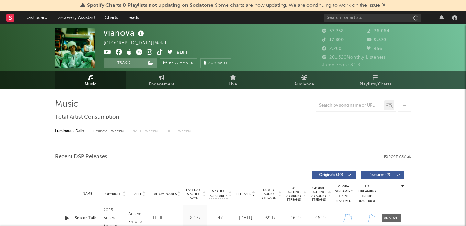
select select "6m"
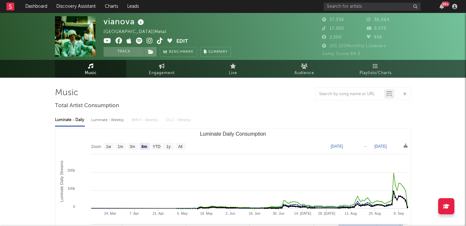
click at [114, 121] on div "Luminate - Weekly" at bounding box center [108, 119] width 34 height 11
select select "6m"
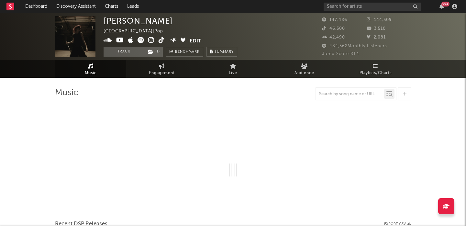
select select "6m"
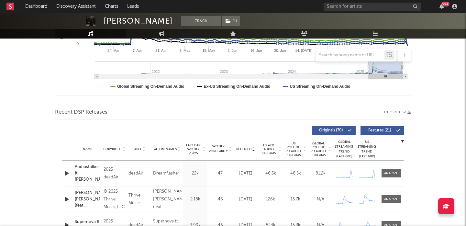
scroll to position [215, 0]
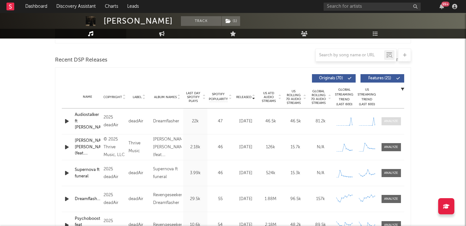
click at [397, 123] on div at bounding box center [391, 121] width 14 height 5
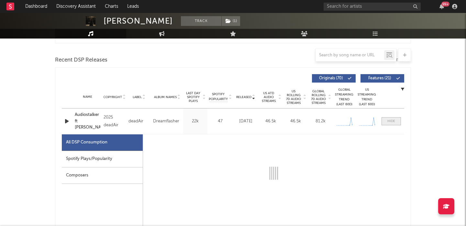
select select "1w"
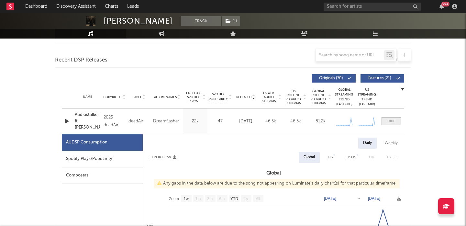
scroll to position [256, 0]
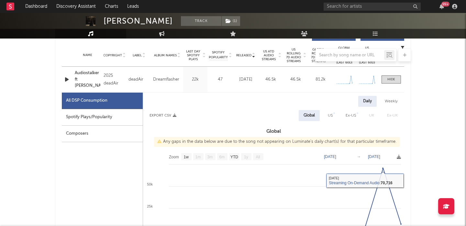
click at [329, 115] on div "US" at bounding box center [330, 116] width 5 height 8
select select "1w"
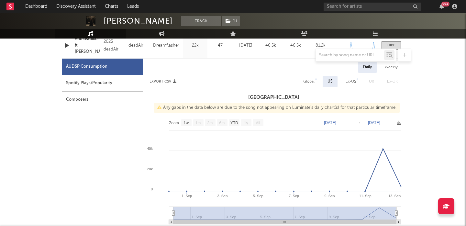
scroll to position [189, 0]
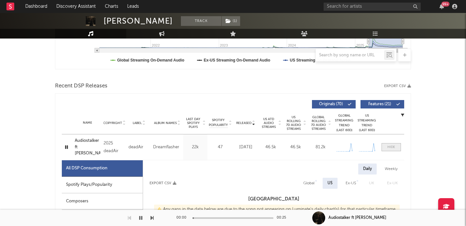
click at [394, 146] on div at bounding box center [391, 147] width 8 height 5
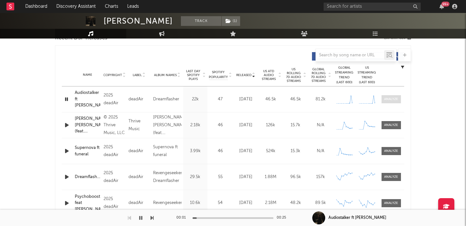
scroll to position [249, 0]
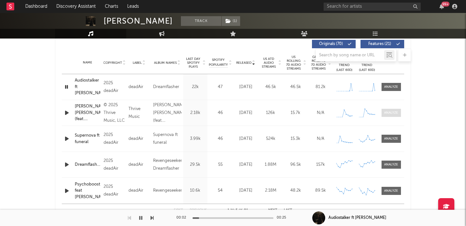
click at [393, 112] on div at bounding box center [391, 112] width 14 height 5
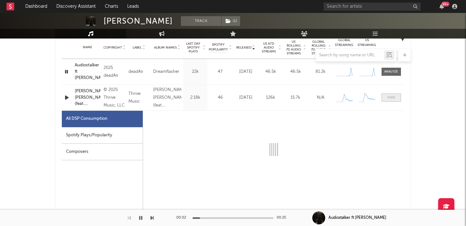
select select "1w"
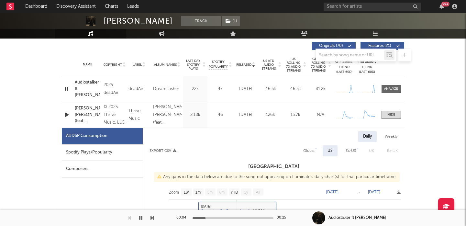
scroll to position [223, 0]
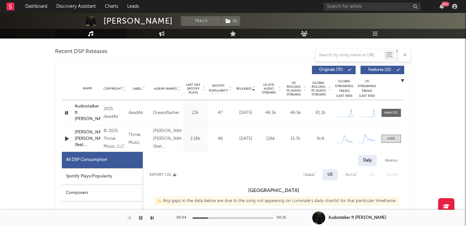
click at [308, 176] on div "Global" at bounding box center [308, 175] width 11 height 8
select select "1w"
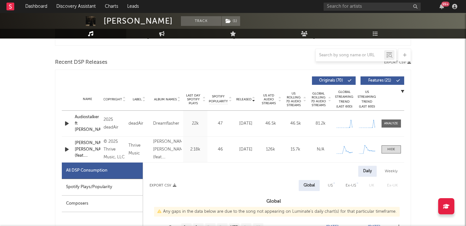
scroll to position [0, 0]
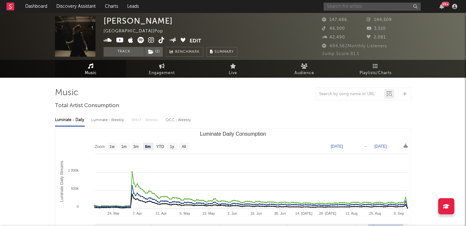
click at [330, 4] on input "text" at bounding box center [371, 7] width 97 height 8
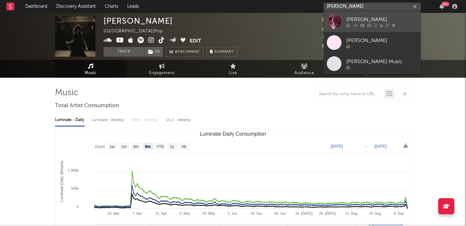
type input "[PERSON_NAME]"
click at [372, 17] on div "[PERSON_NAME]" at bounding box center [381, 20] width 71 height 8
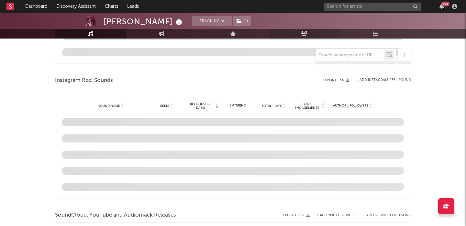
scroll to position [485, 0]
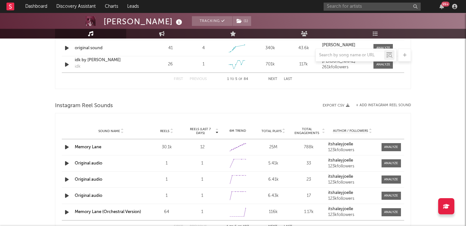
select select "6m"
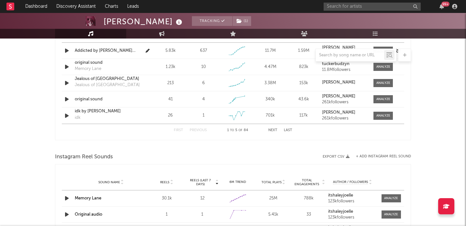
scroll to position [412, 0]
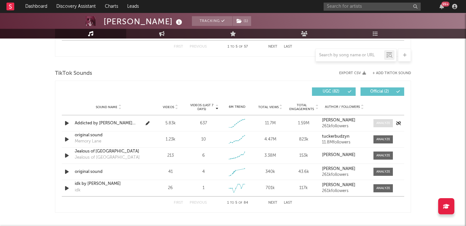
click at [387, 123] on div at bounding box center [383, 123] width 14 height 5
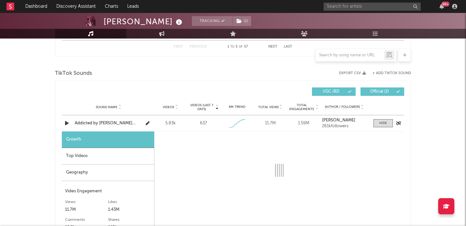
select select "1w"
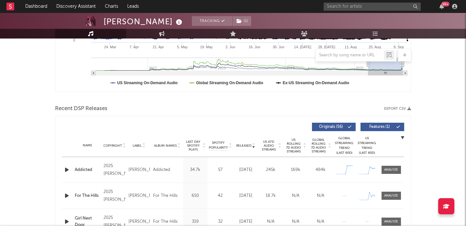
scroll to position [211, 0]
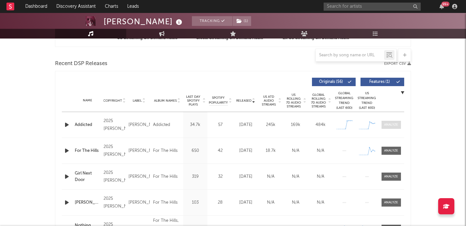
click at [395, 125] on div at bounding box center [391, 124] width 14 height 5
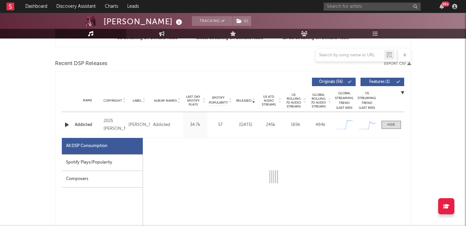
select select "1w"
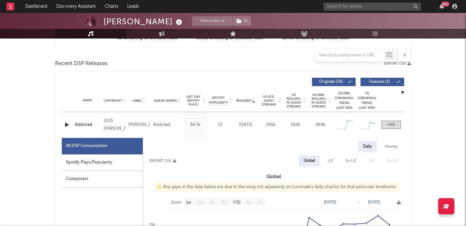
scroll to position [264, 0]
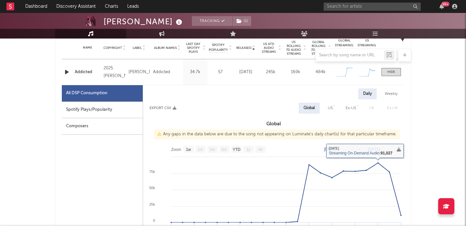
click at [330, 106] on div "US" at bounding box center [330, 108] width 5 height 8
select select "1w"
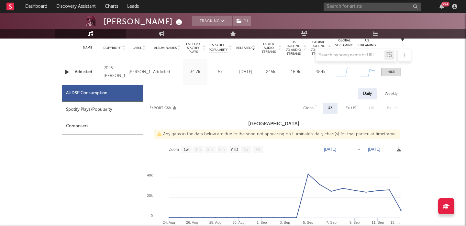
click at [95, 103] on div "Spotify Plays/Popularity" at bounding box center [102, 110] width 81 height 16
select select "1w"
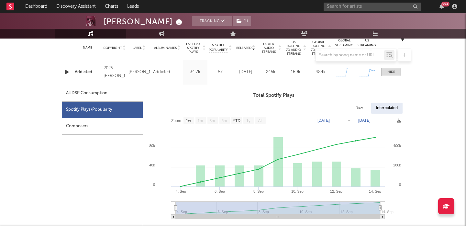
click at [91, 95] on div "All DSP Consumption" at bounding box center [86, 93] width 41 height 8
select select "1w"
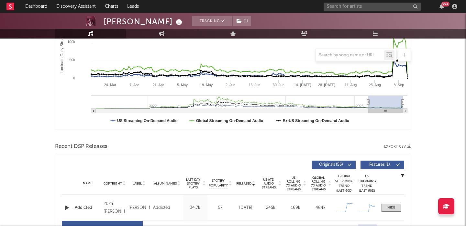
scroll to position [0, 0]
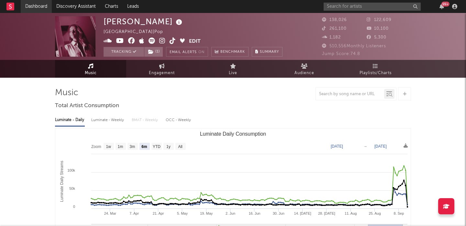
click at [40, 4] on link "Dashboard" at bounding box center [36, 6] width 31 height 13
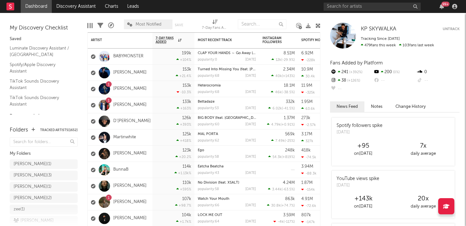
click at [67, 121] on div "Folders Tracked Artists ( 1652 ) My Folders [PERSON_NAME] ( 1 ) [PERSON_NAME] (…" at bounding box center [43, 172] width 87 height 106
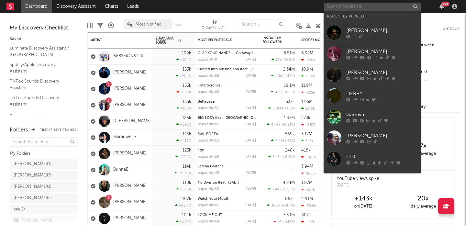
click at [354, 8] on input "text" at bounding box center [371, 7] width 97 height 8
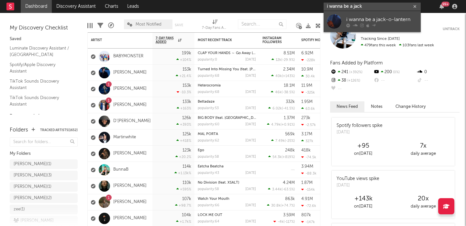
type input "i wanna be a jack"
click at [396, 19] on div "i wanna be a jack-o-lantern" at bounding box center [381, 20] width 71 height 8
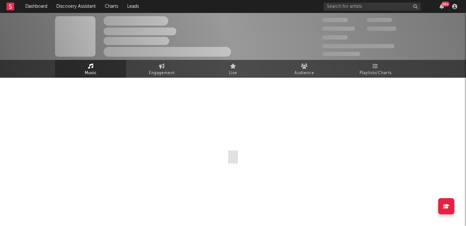
select select "6m"
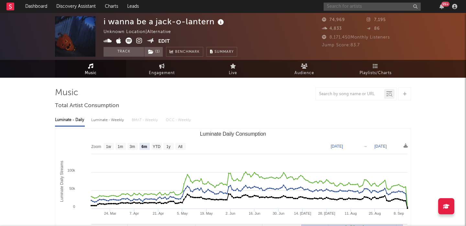
click at [344, 5] on input "text" at bounding box center [371, 7] width 97 height 8
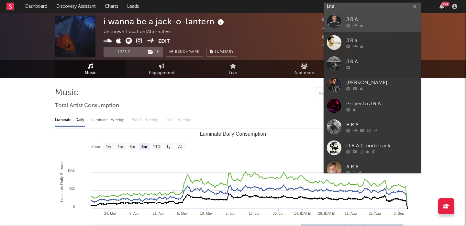
type input "j.r.a"
click at [366, 21] on div "J.R.A" at bounding box center [381, 20] width 71 height 8
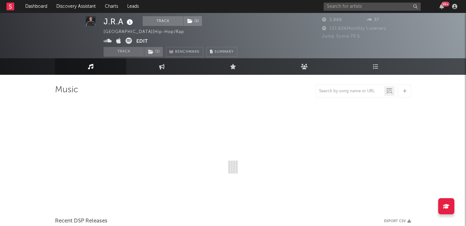
select select "1w"
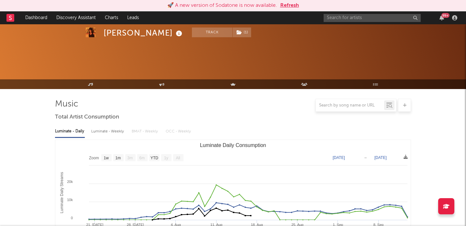
select select "1w"
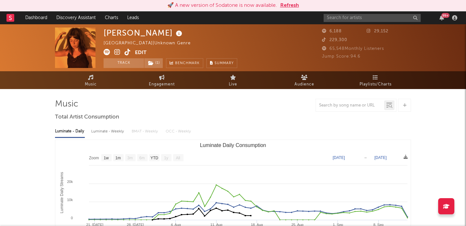
click at [117, 52] on icon at bounding box center [117, 52] width 6 height 6
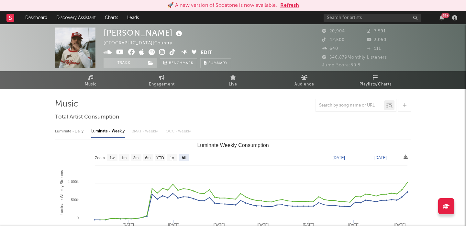
select select "All"
